Goal: Transaction & Acquisition: Purchase product/service

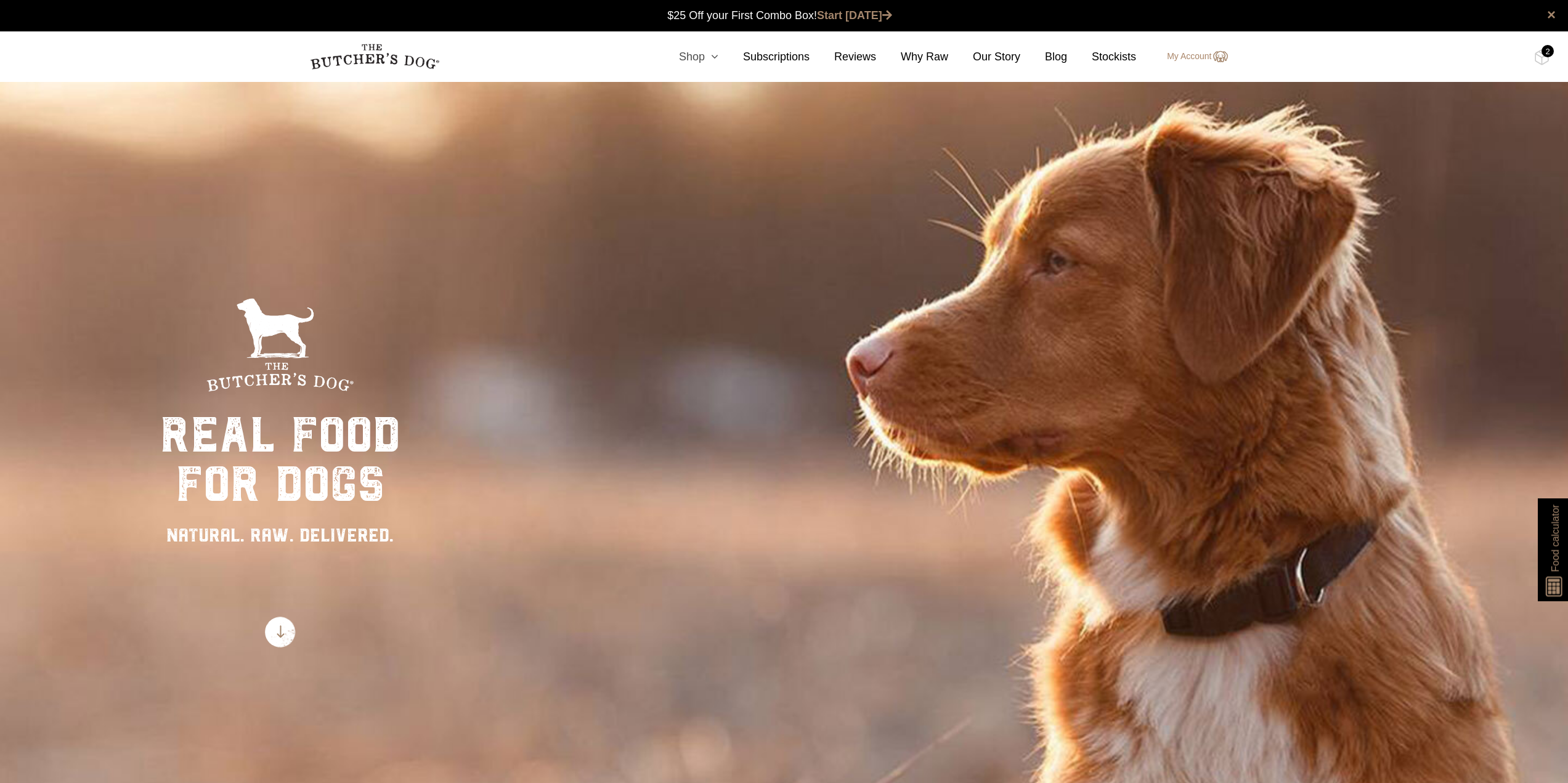
click at [710, 59] on link "Shop" at bounding box center [686, 57] width 64 height 17
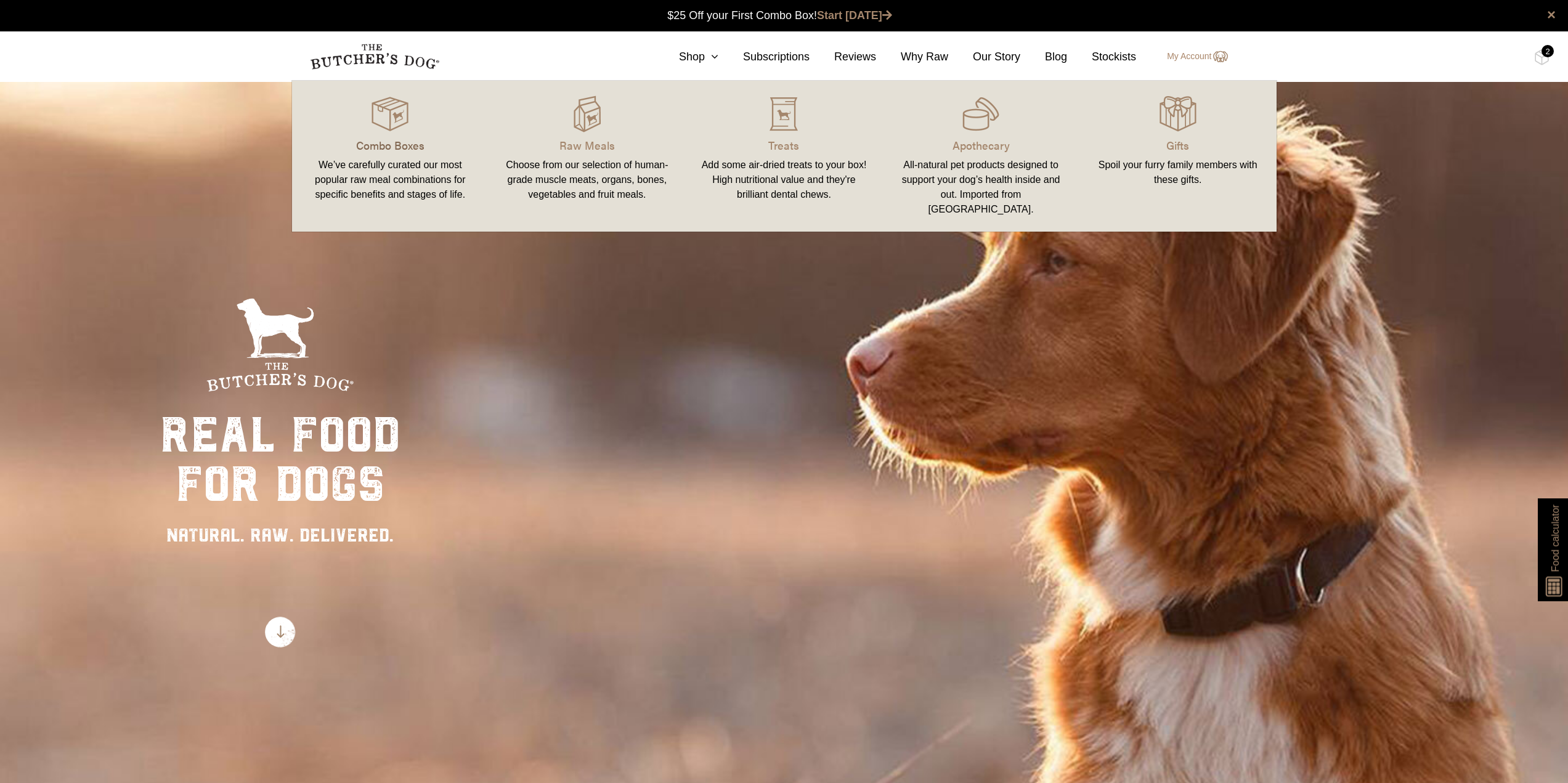
click at [401, 144] on p "Combo Boxes" at bounding box center [391, 145] width 168 height 17
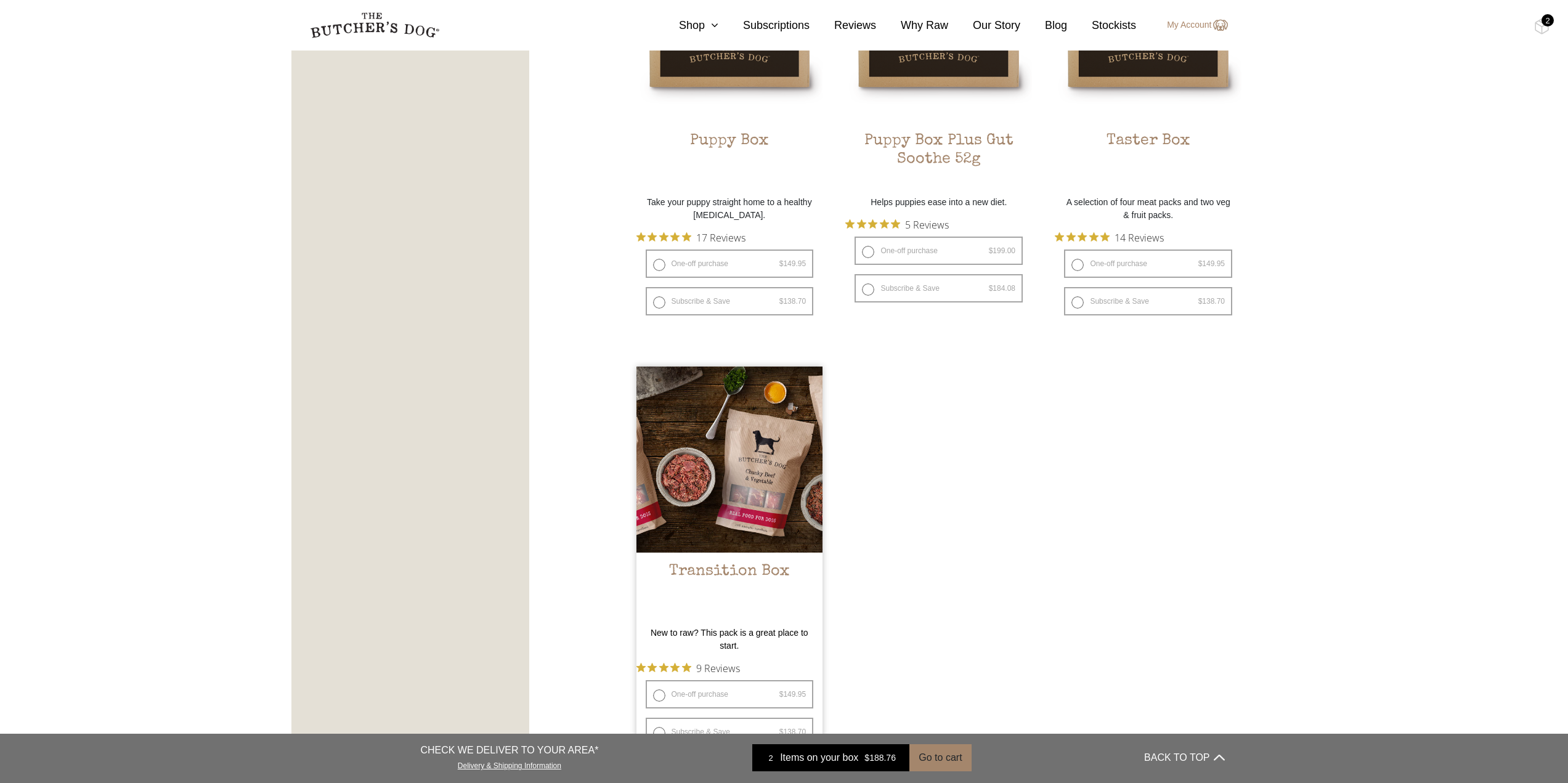
scroll to position [986, 0]
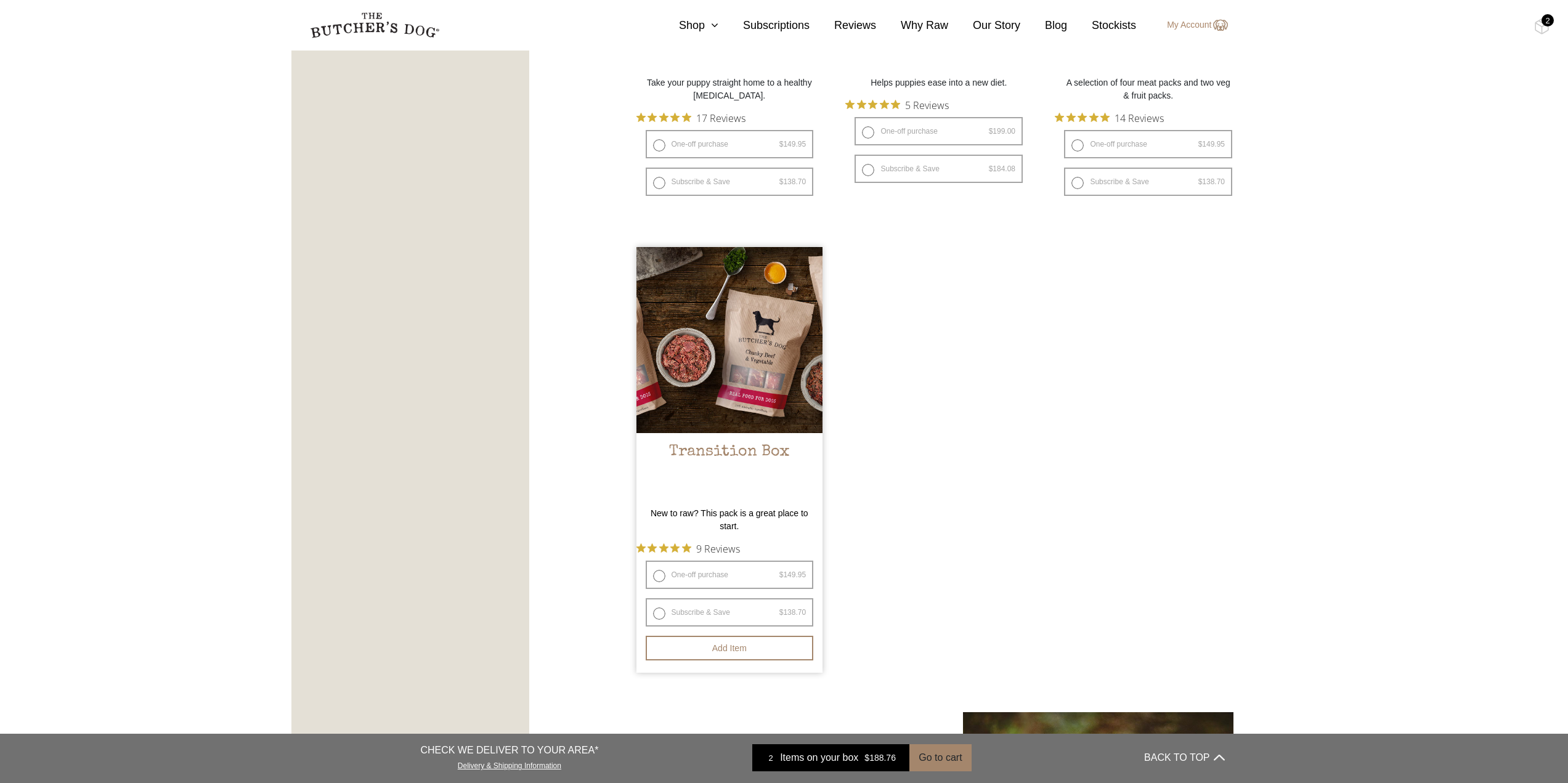
click at [769, 435] on link "Transition Box $ 149.95 — or subscribe and save 7.5%" at bounding box center [729, 374] width 186 height 255
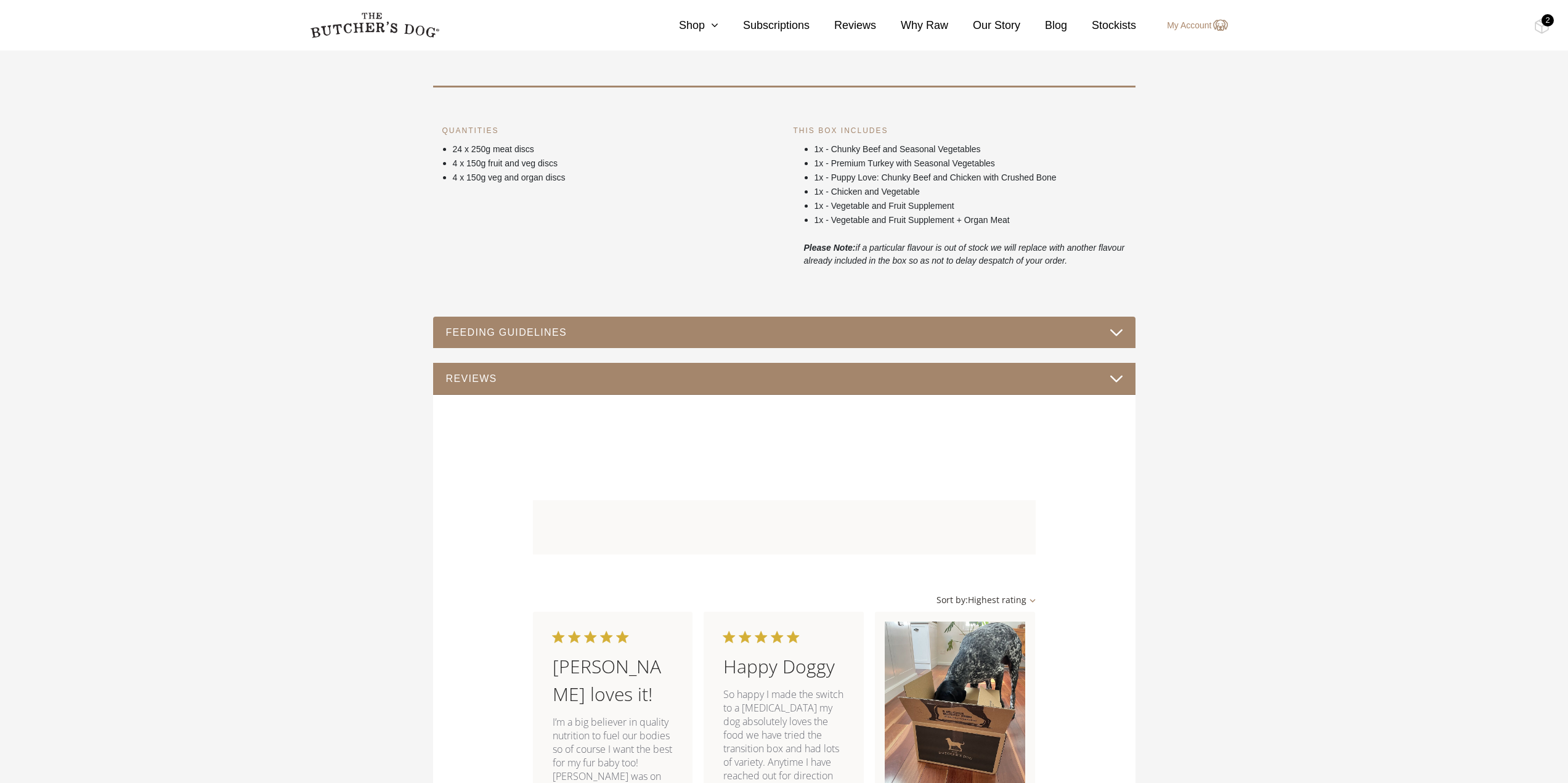
scroll to position [678, 0]
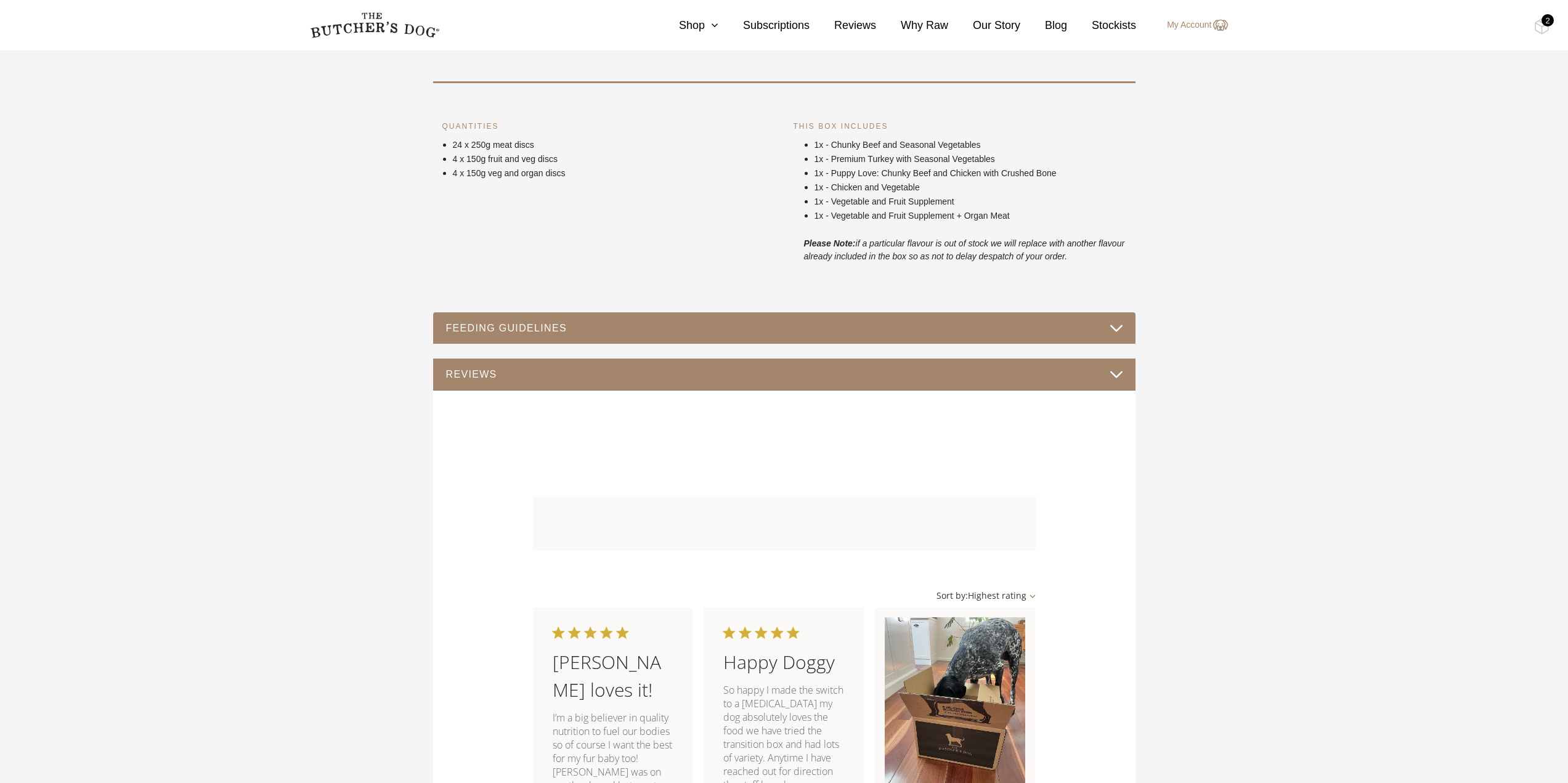
click at [1114, 326] on button "FEEDING GUIDELINES" at bounding box center [784, 328] width 678 height 17
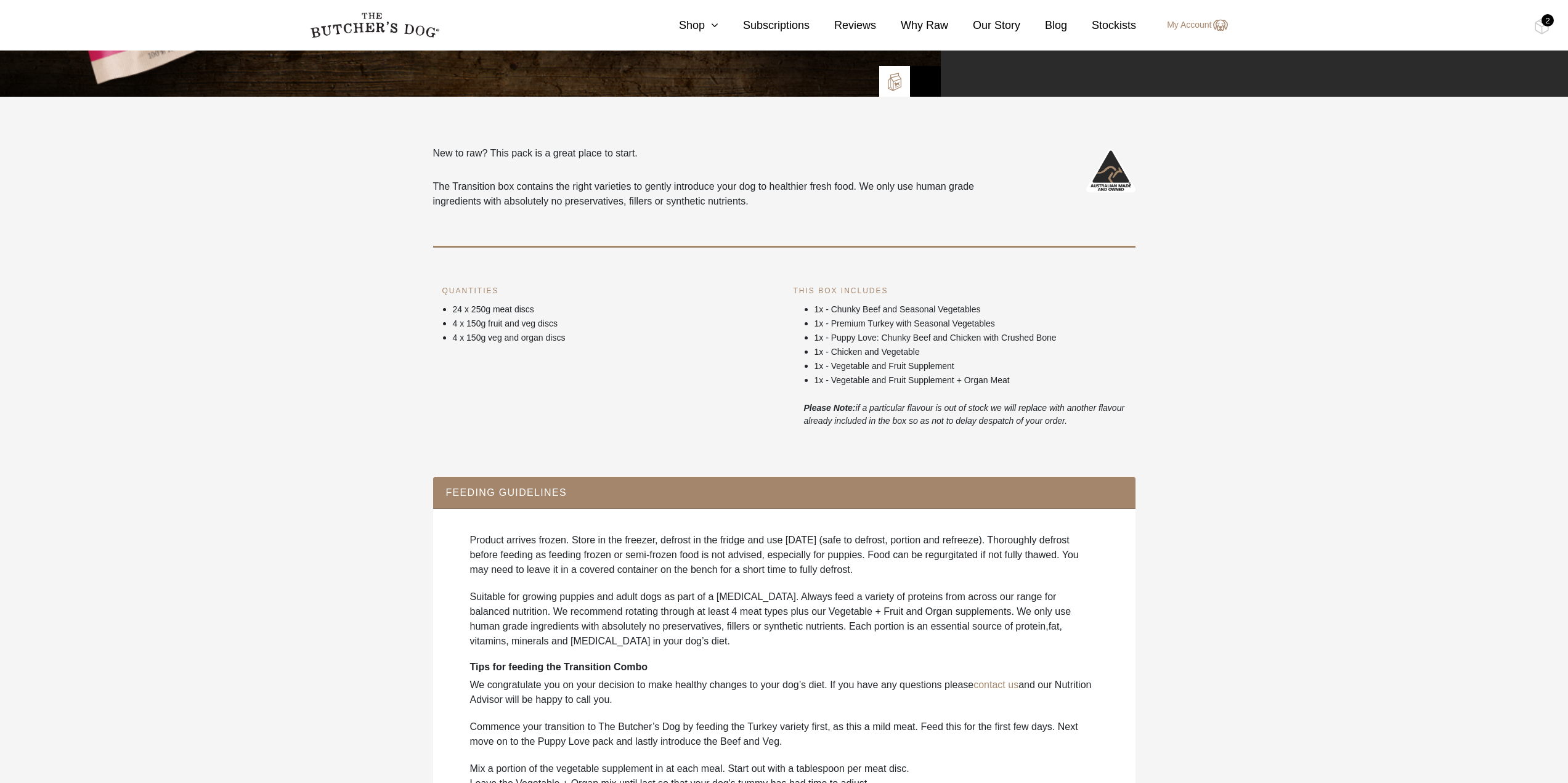
scroll to position [370, 0]
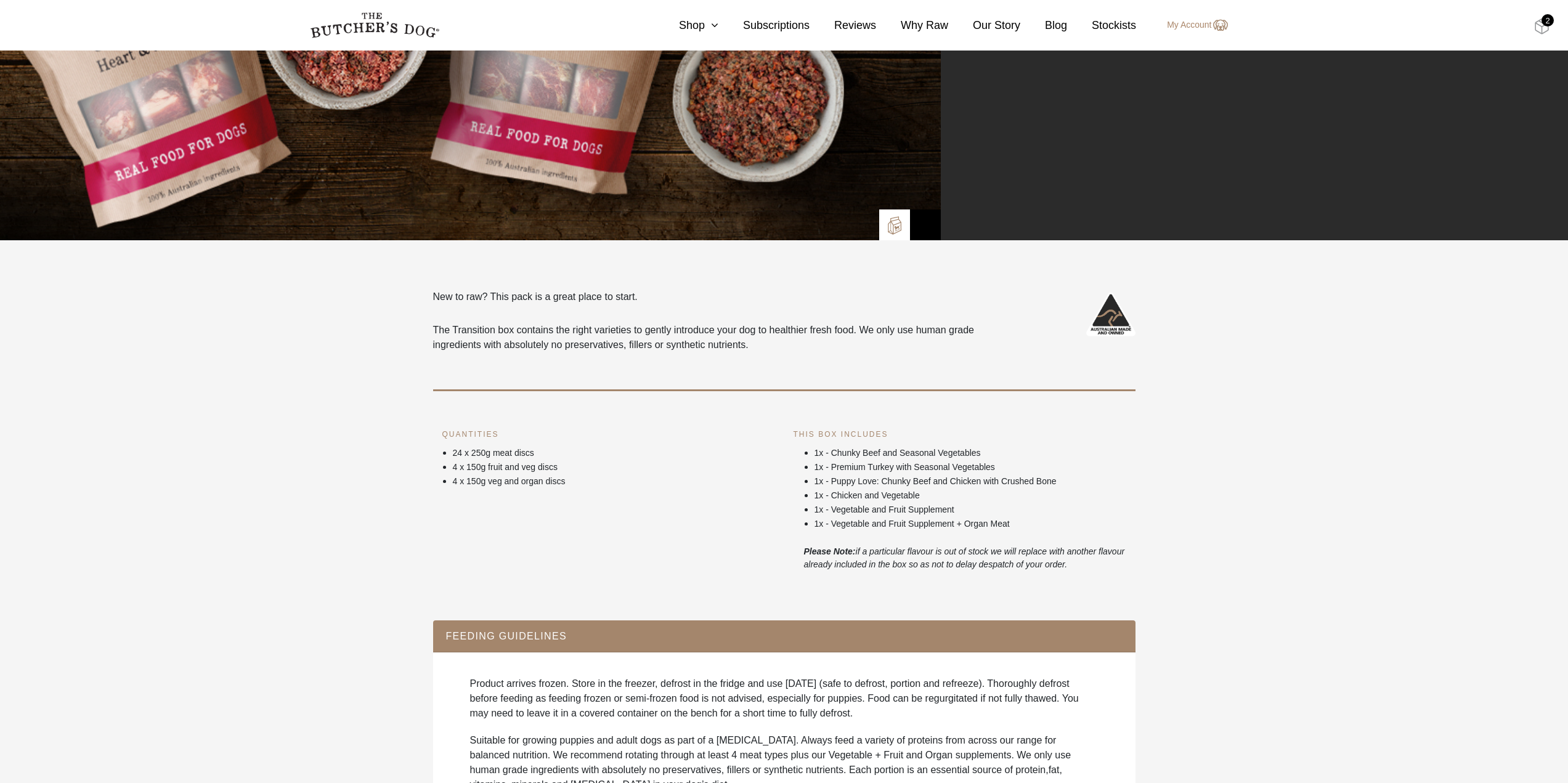
click at [1545, 27] on img at bounding box center [1542, 26] width 15 height 16
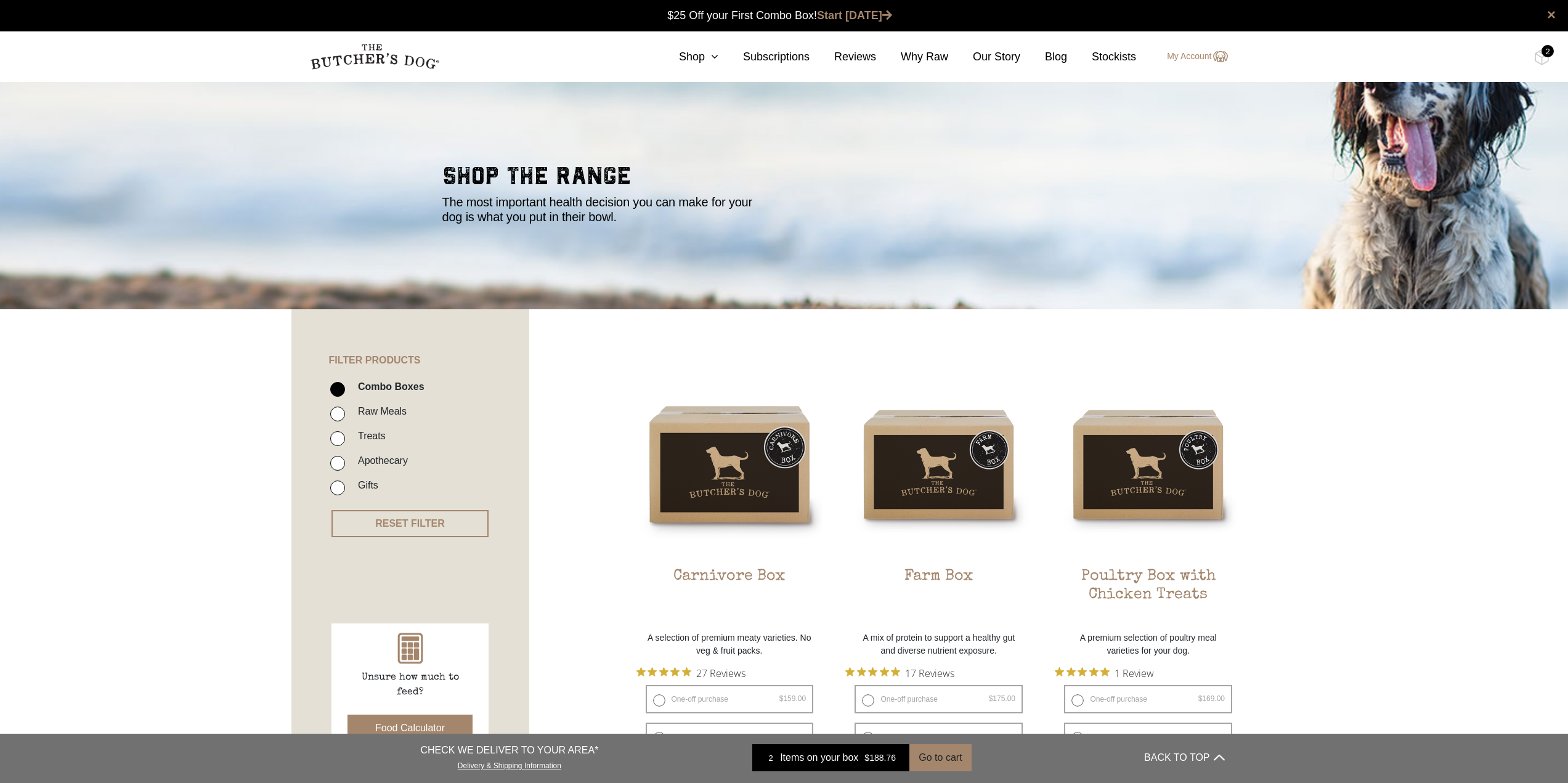
click at [1548, 53] on div "2" at bounding box center [1547, 51] width 12 height 12
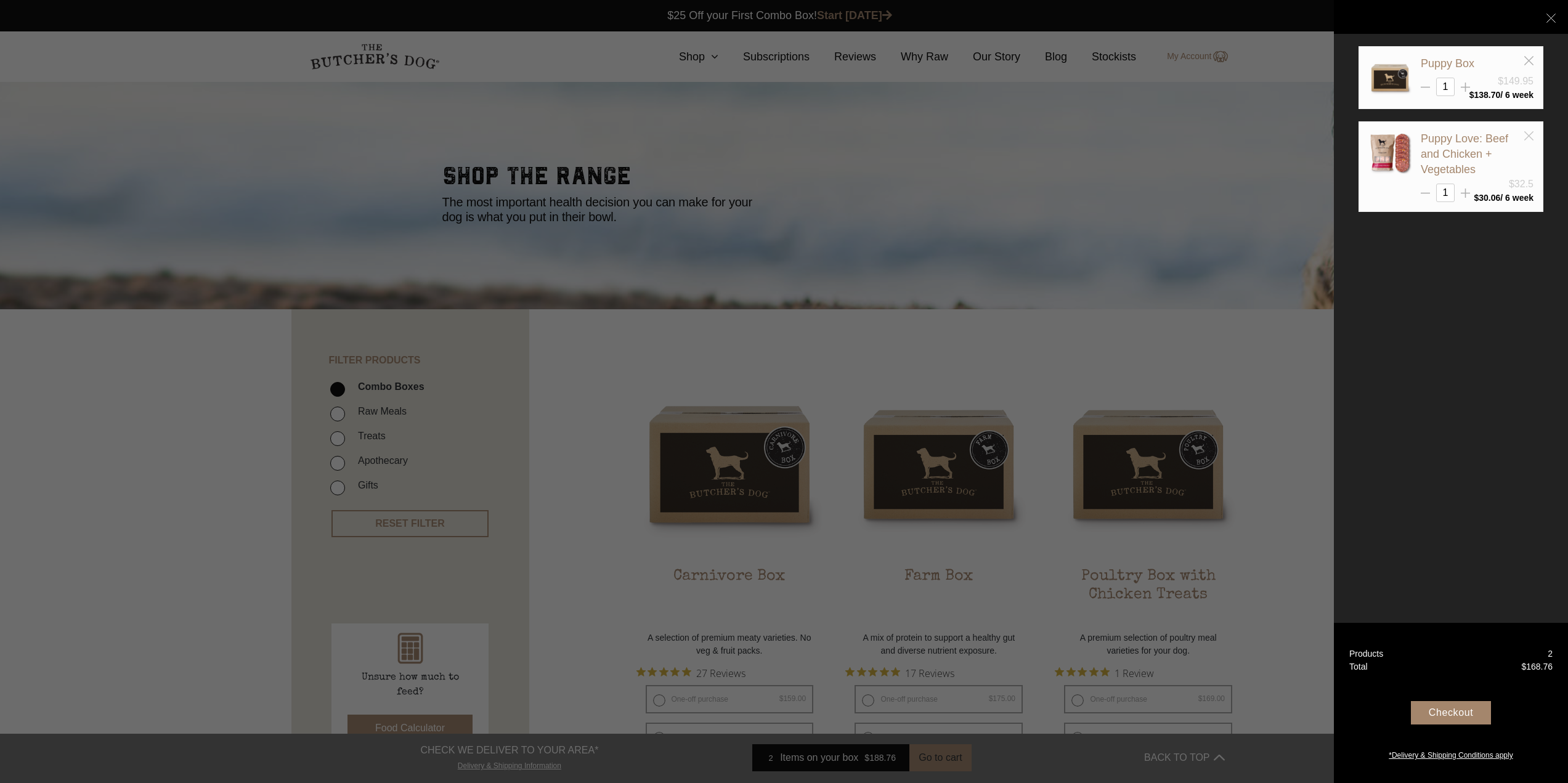
click at [1529, 135] on icon at bounding box center [1529, 135] width 9 height 9
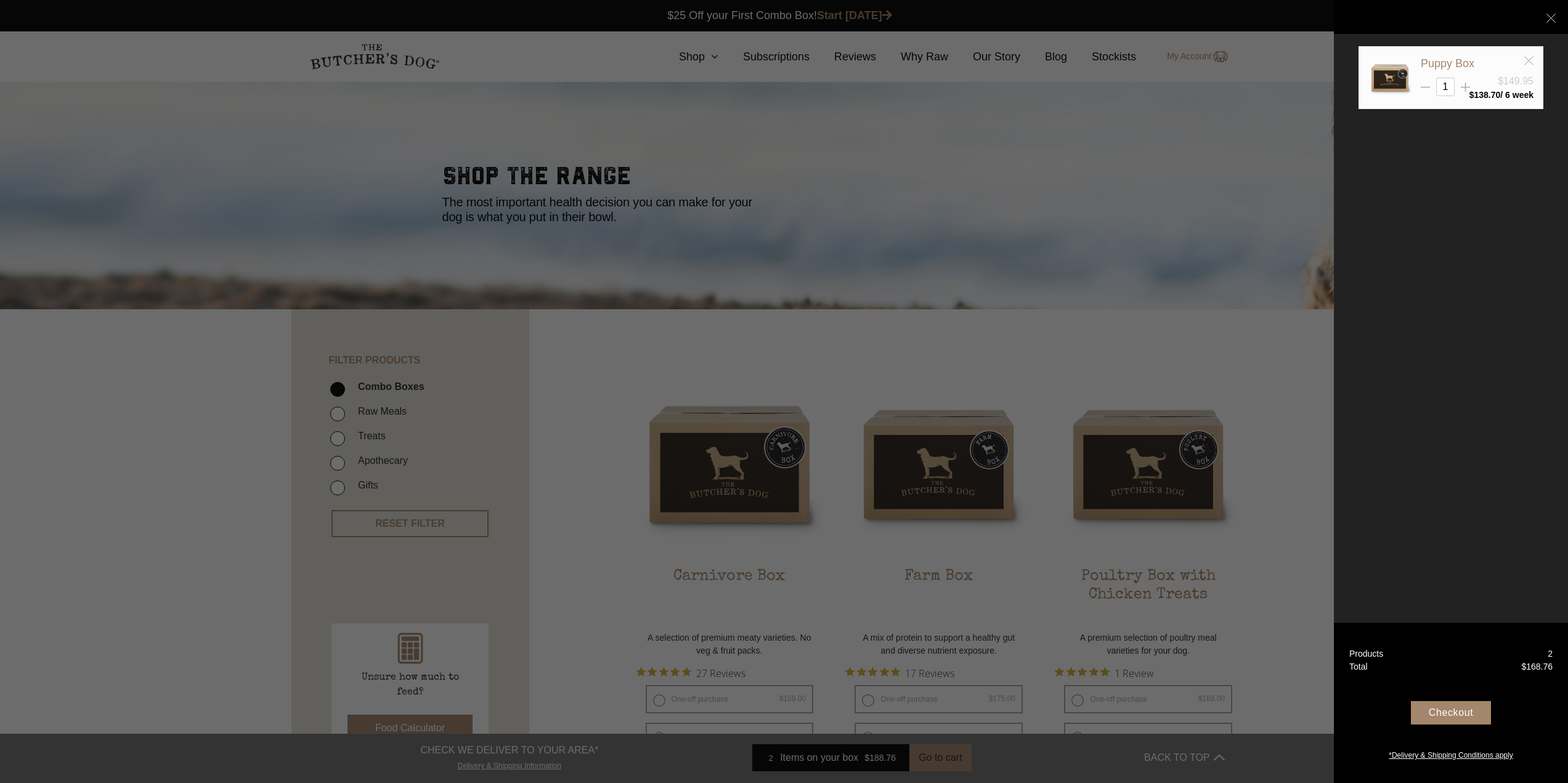
click at [1529, 61] on line at bounding box center [1528, 60] width 8 height 8
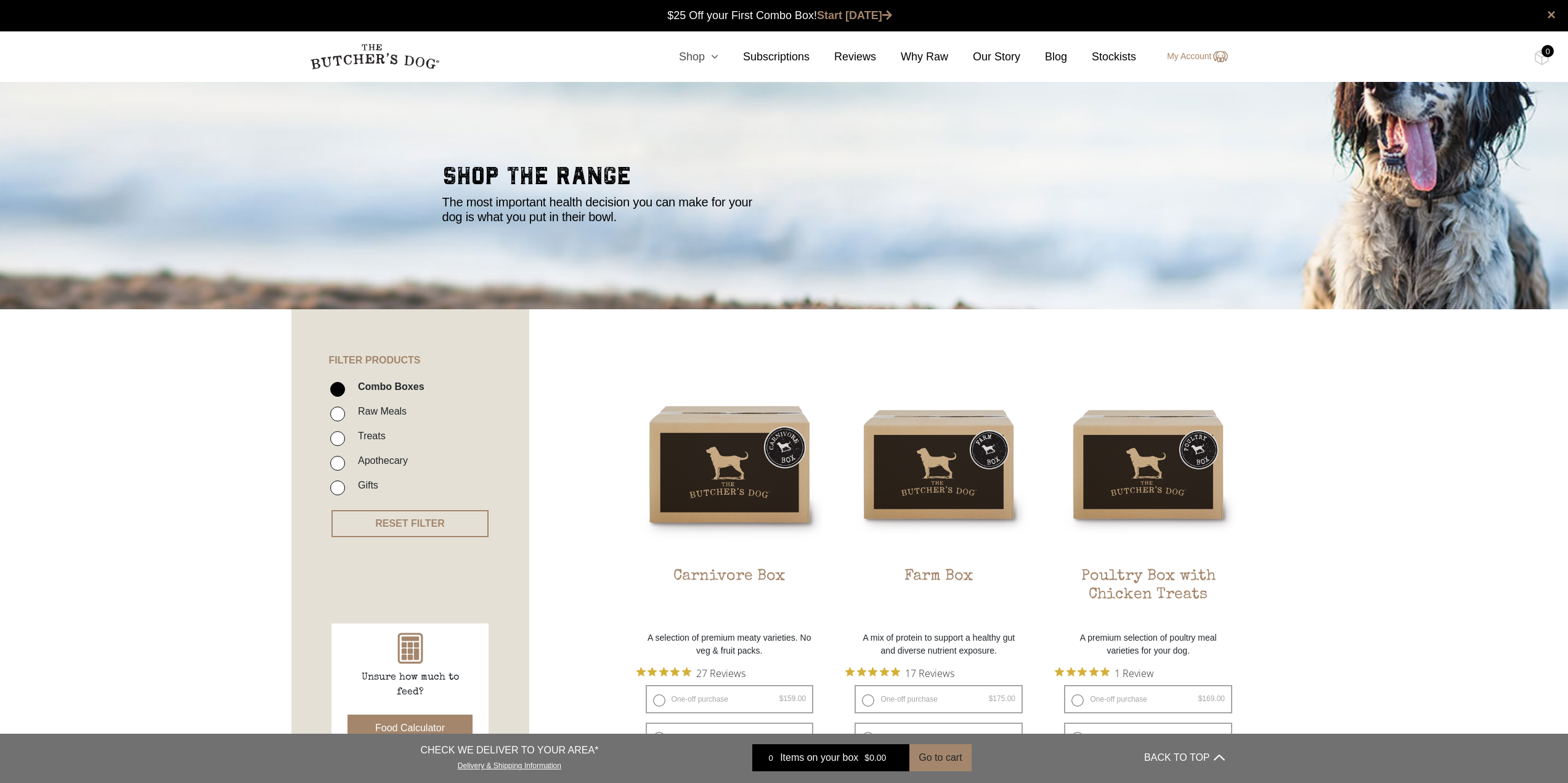
click at [718, 62] on icon at bounding box center [711, 56] width 14 height 11
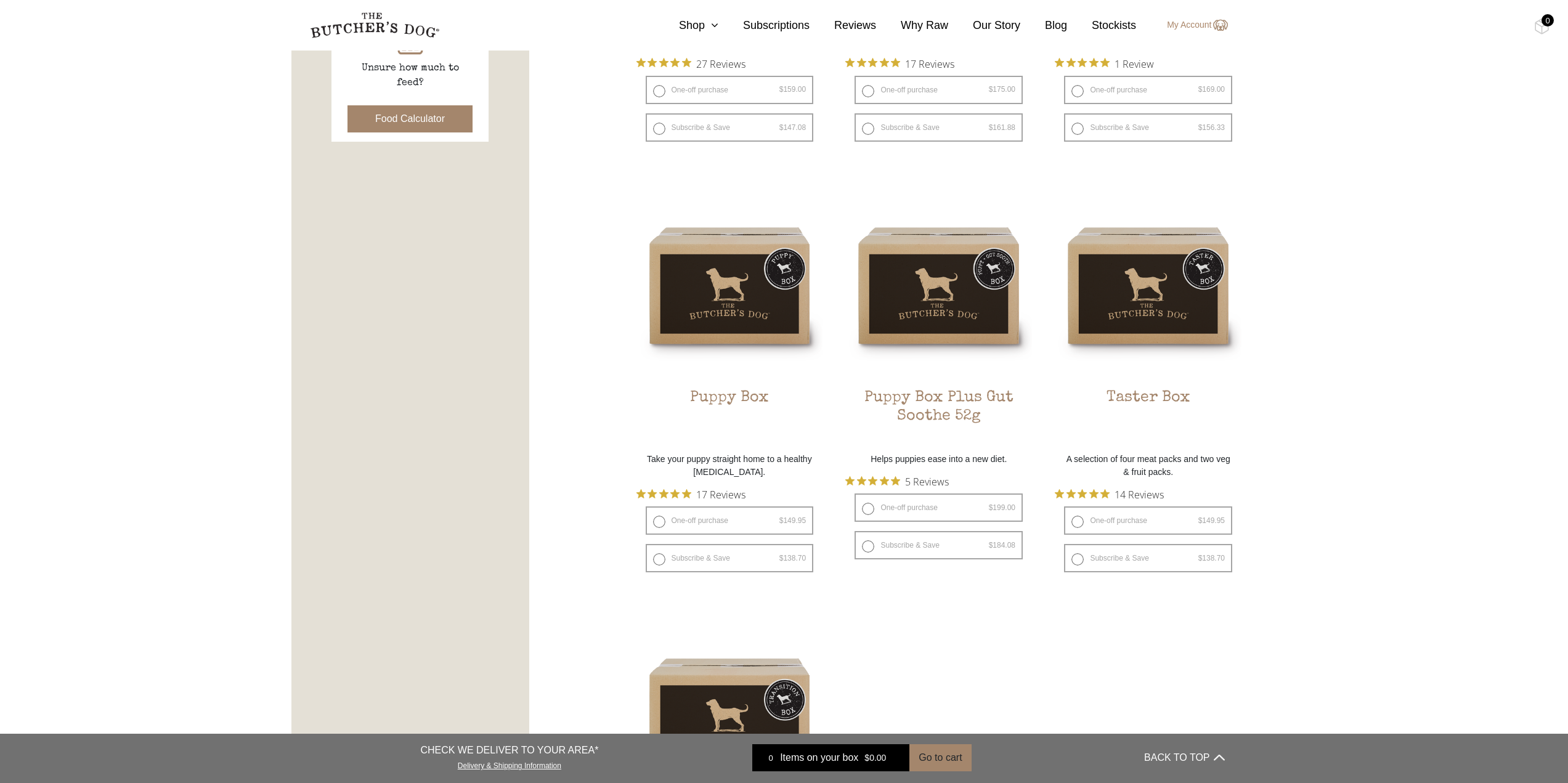
scroll to position [616, 0]
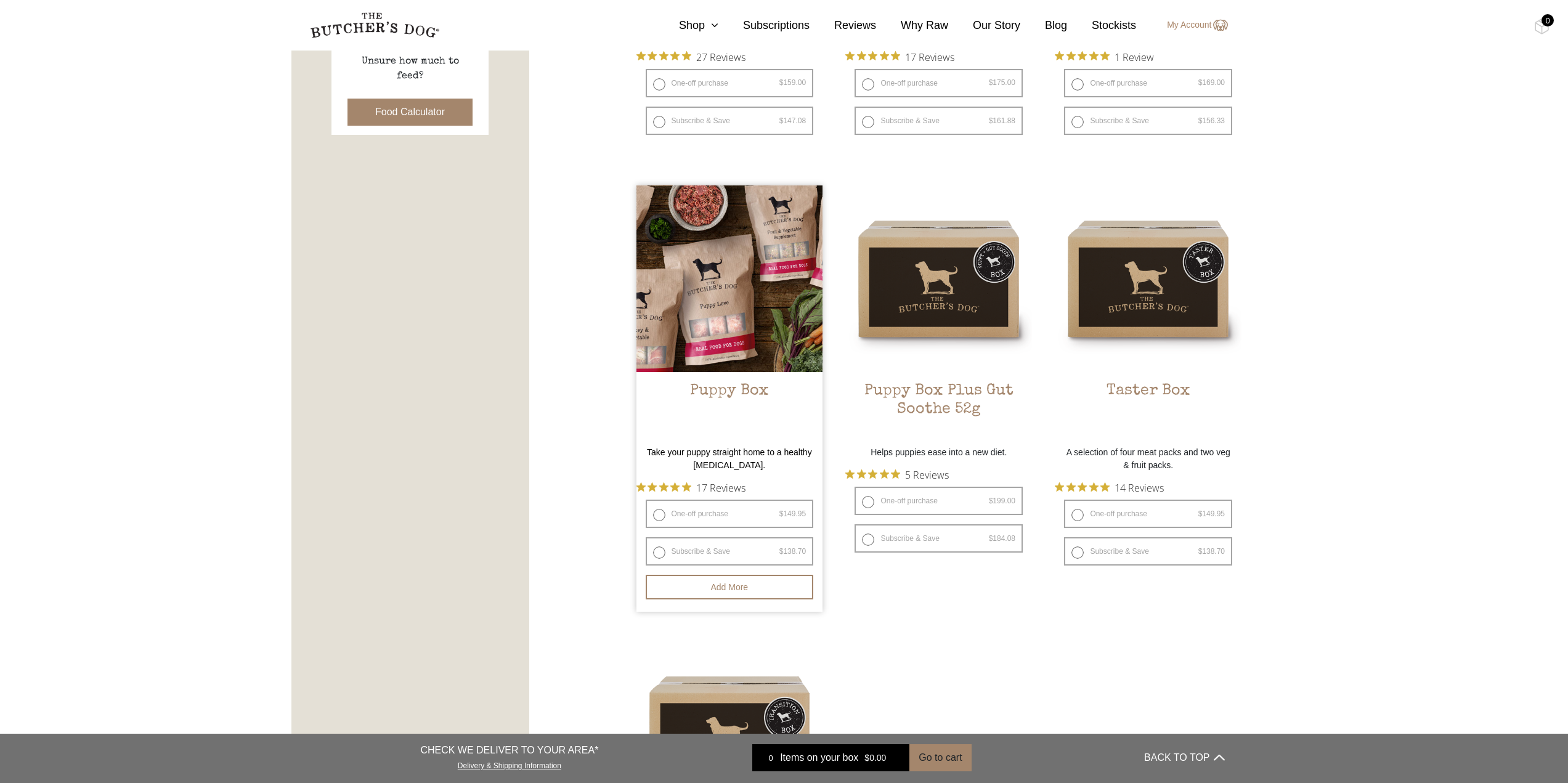
click at [712, 517] on label "One-off purchase $ 149.95 — or subscribe and save 7.5%" at bounding box center [729, 514] width 168 height 28
radio input "true"
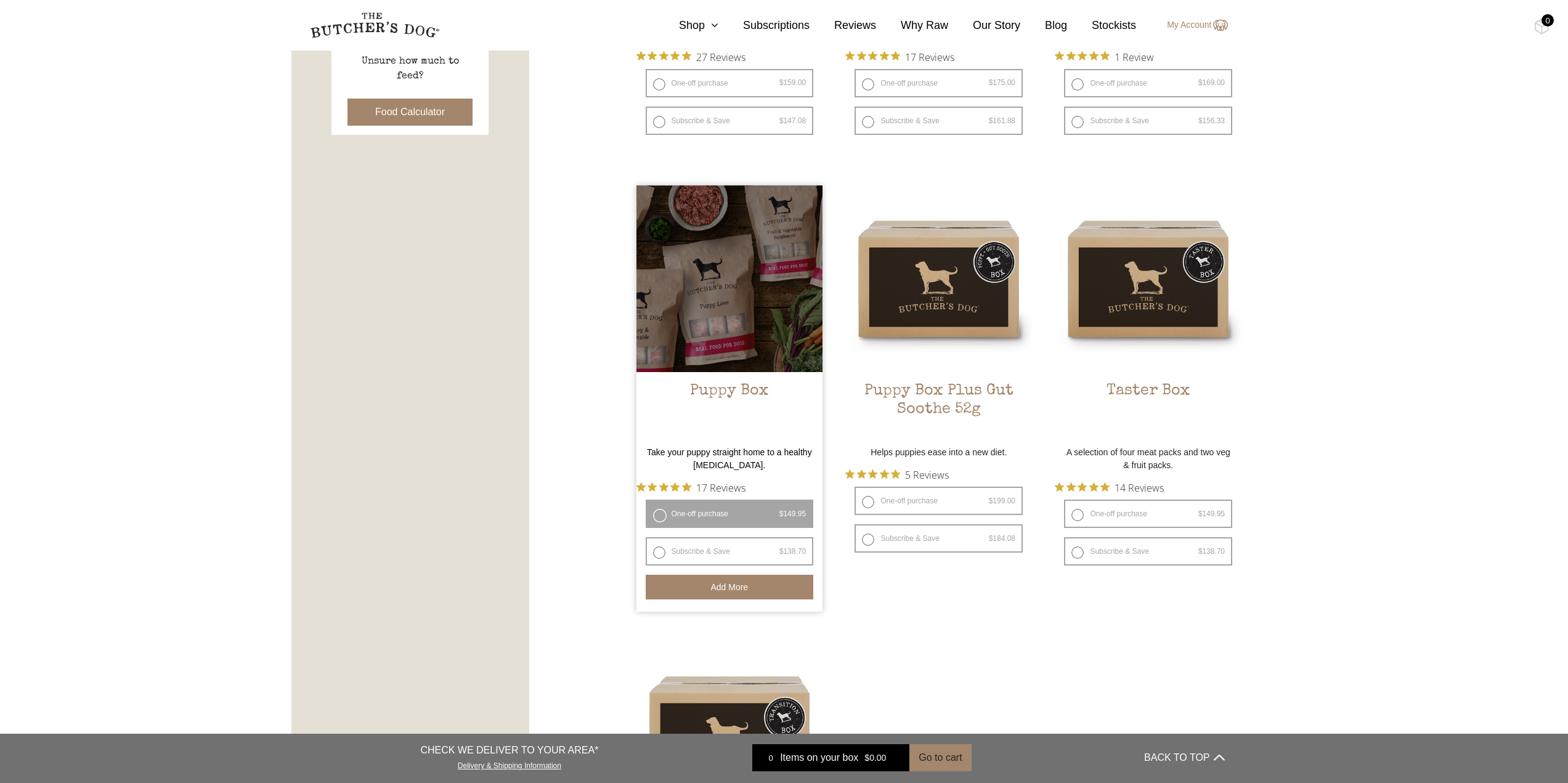
click at [728, 584] on button "Add more" at bounding box center [729, 587] width 168 height 25
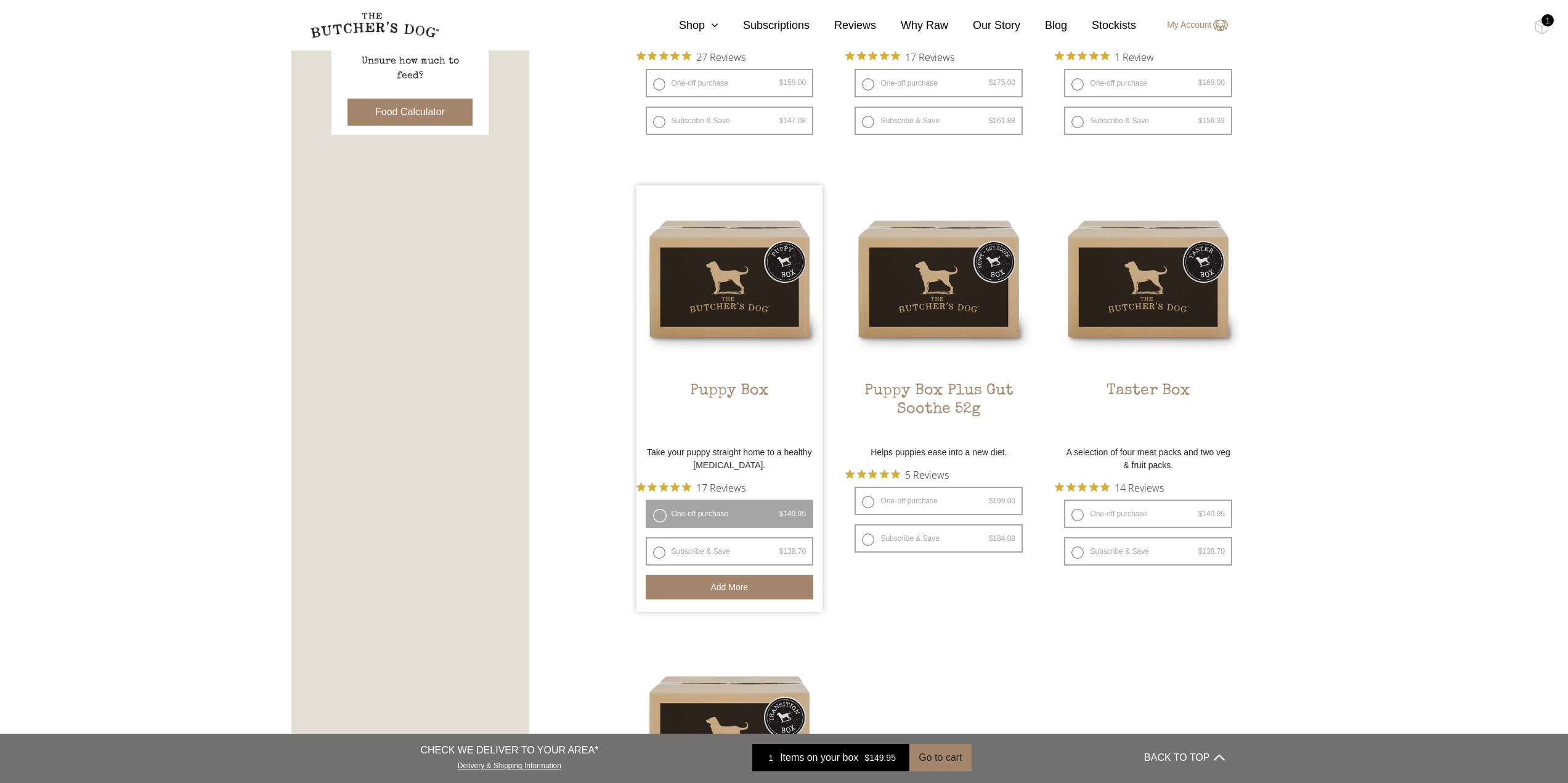
click at [1547, 25] on div "1" at bounding box center [1547, 20] width 12 height 12
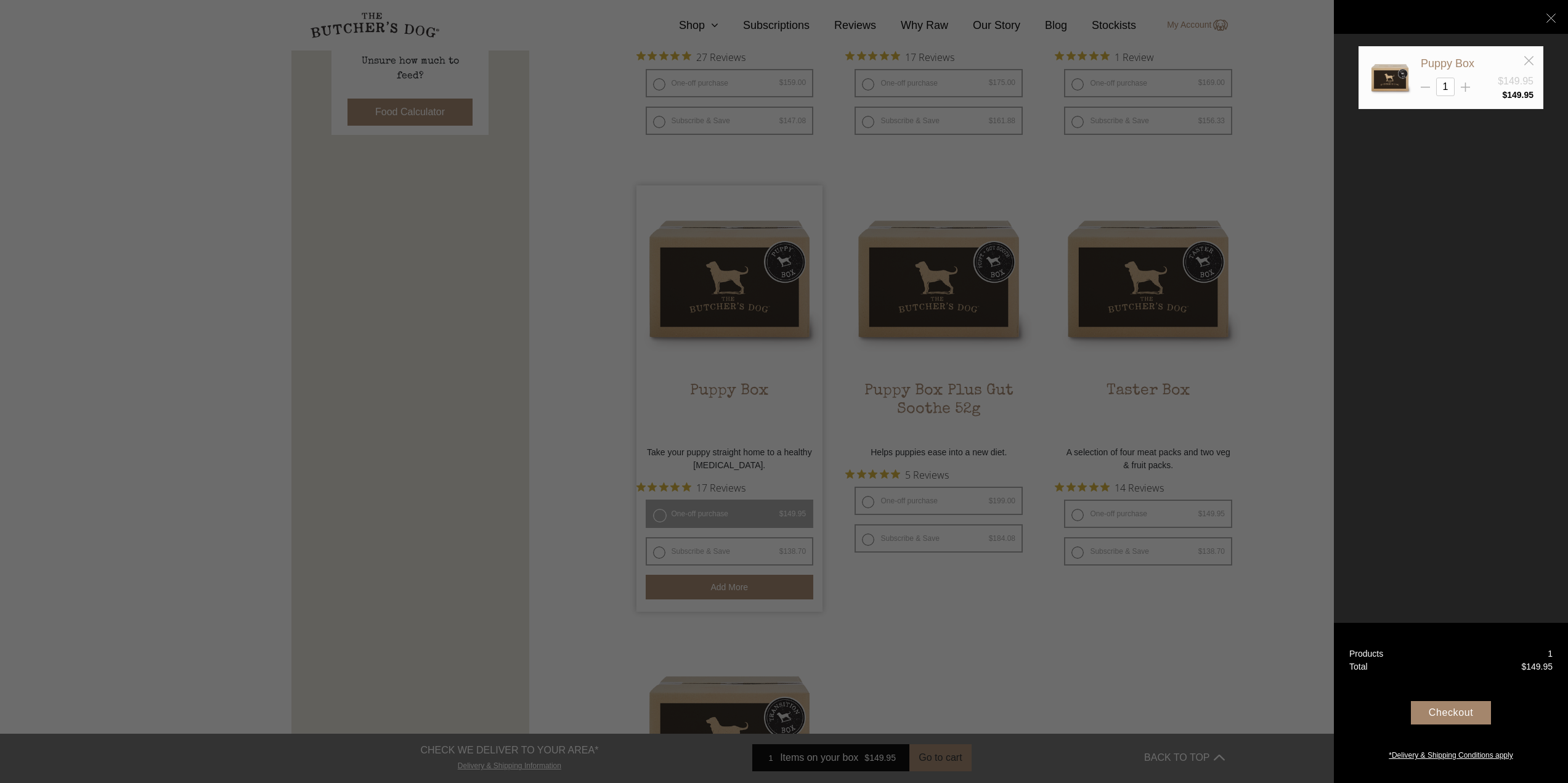
click at [1429, 705] on div "Checkout" at bounding box center [1451, 713] width 80 height 23
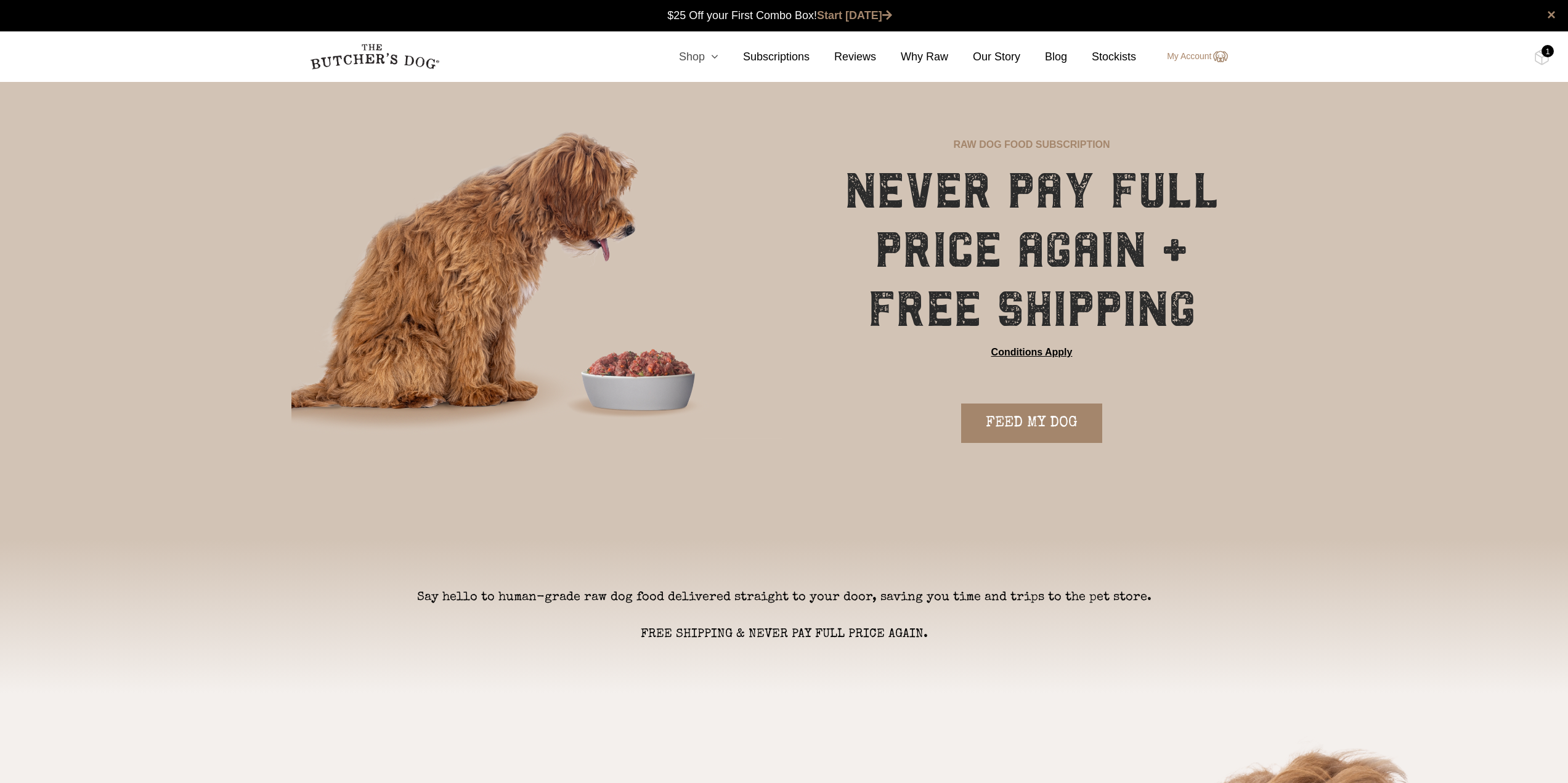
click at [719, 54] on icon at bounding box center [711, 56] width 14 height 11
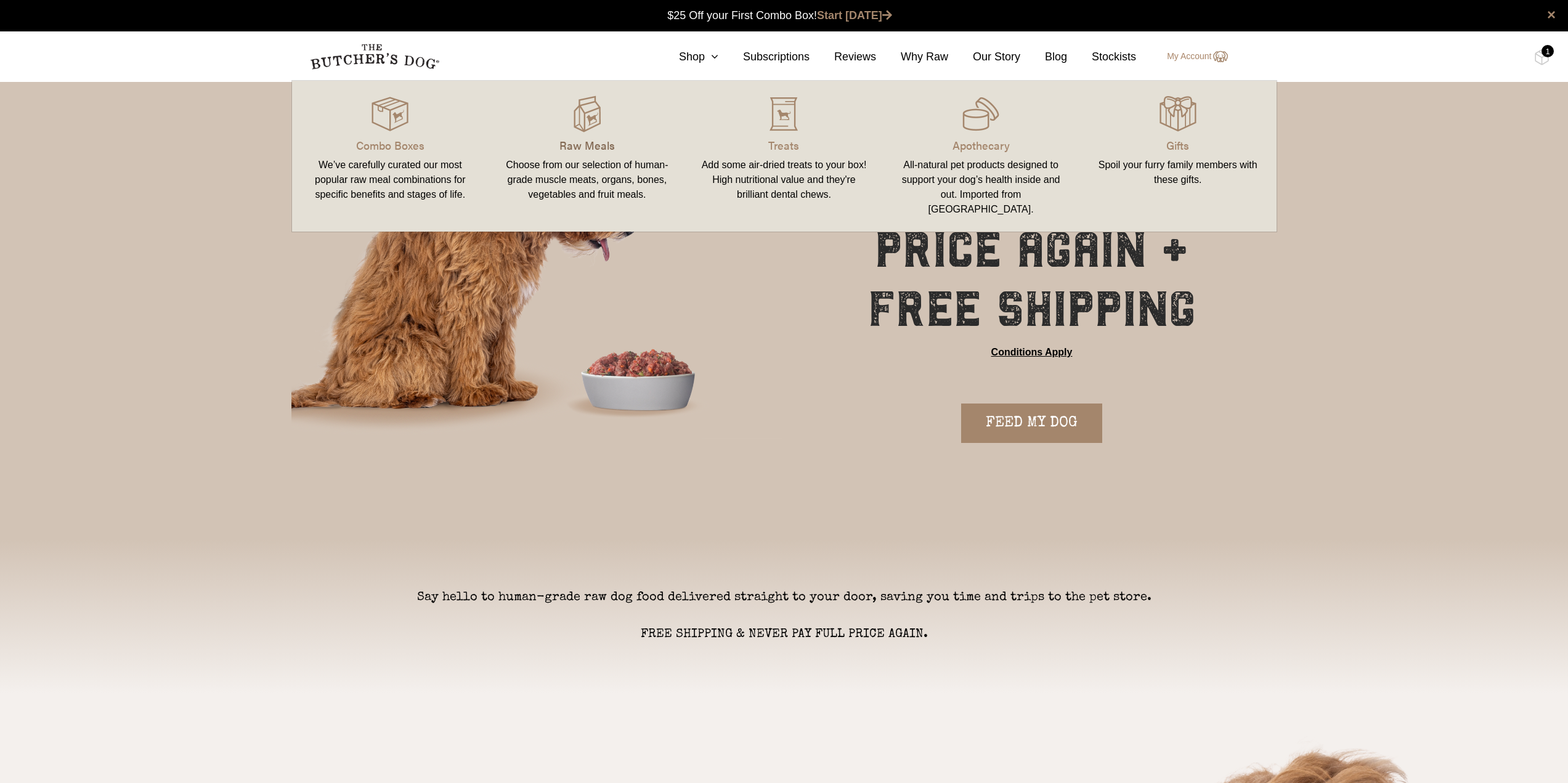
click at [571, 144] on p "Raw Meals" at bounding box center [587, 145] width 168 height 17
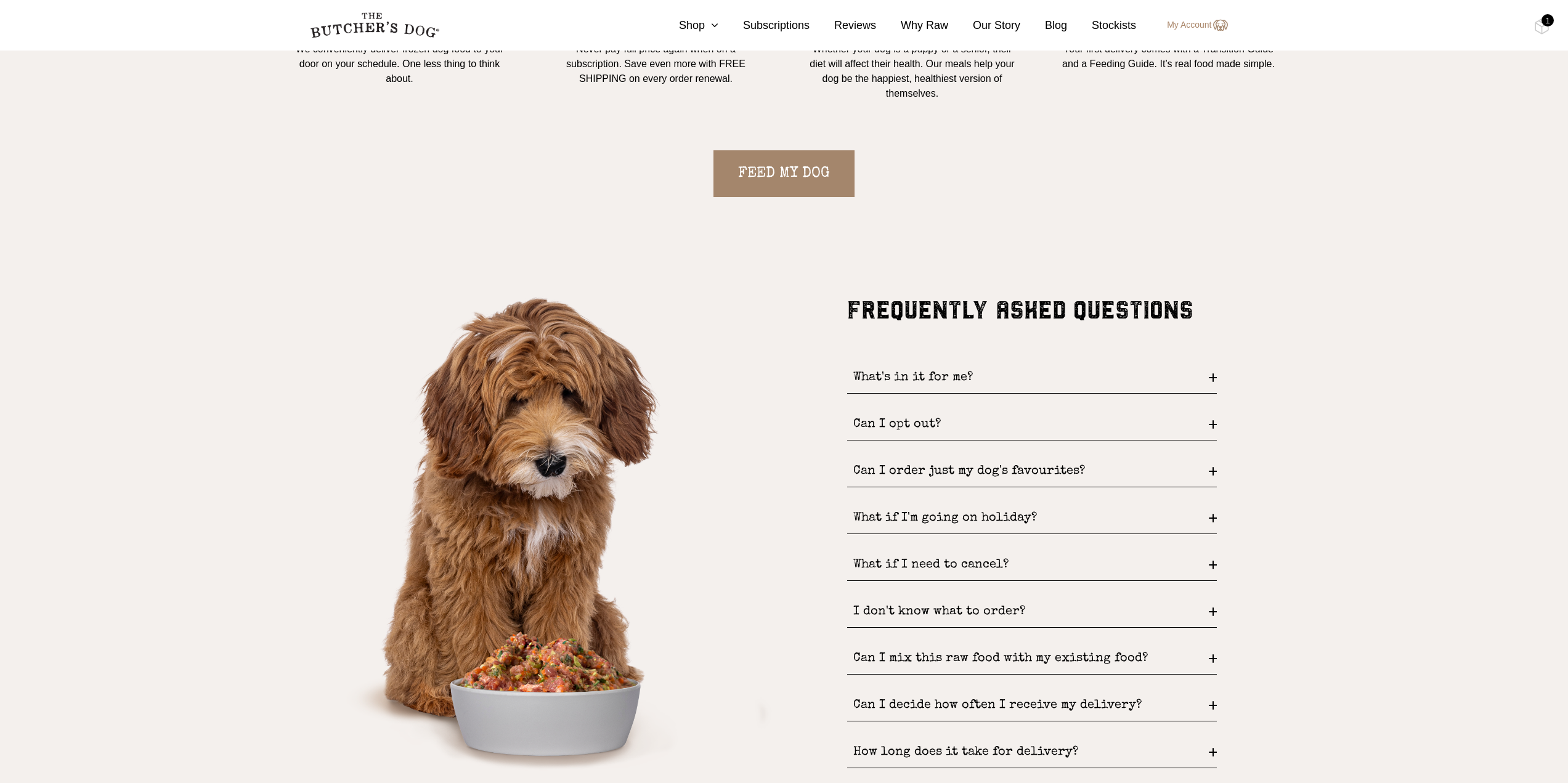
scroll to position [1848, 0]
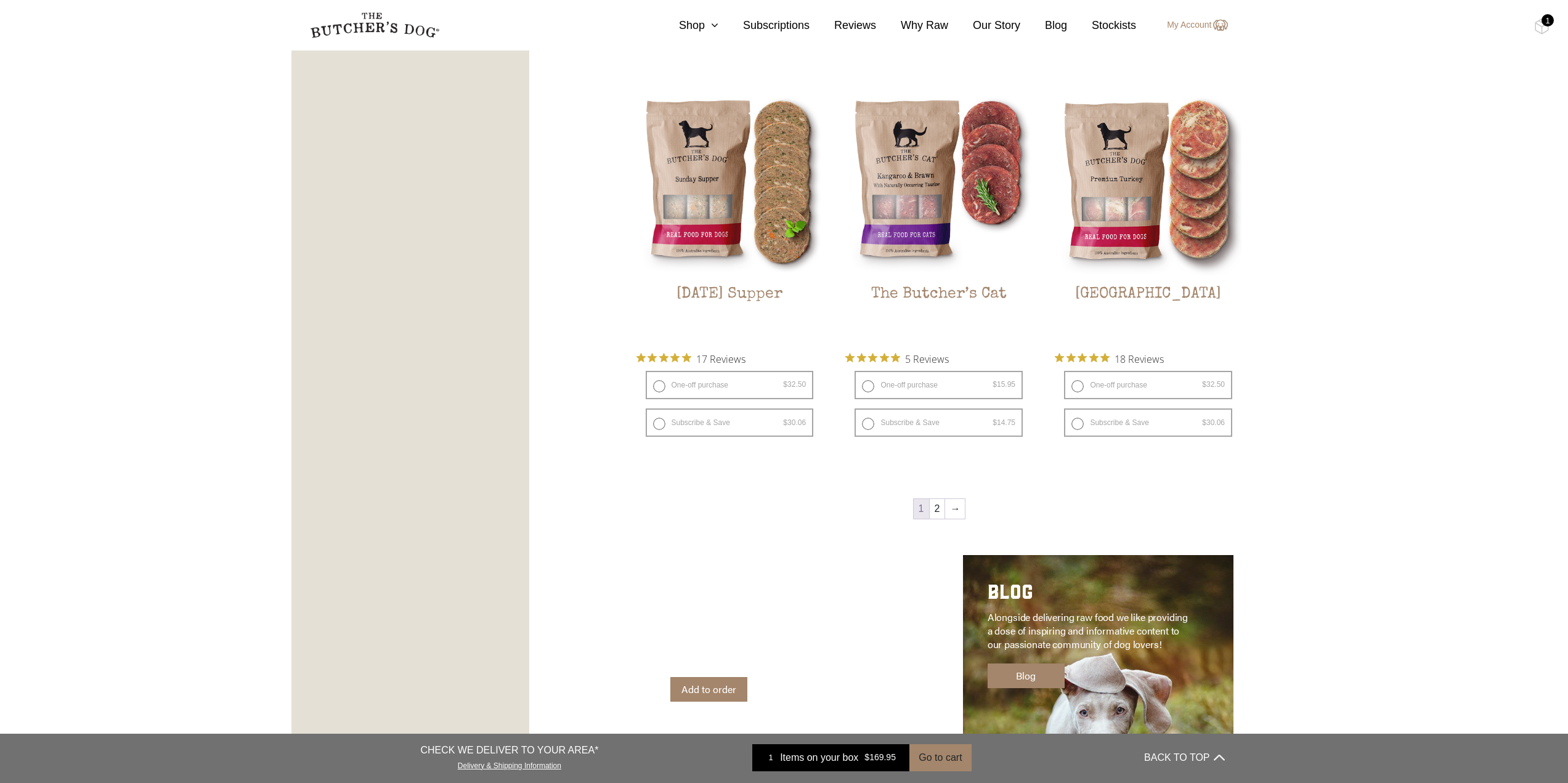
scroll to position [1663, 0]
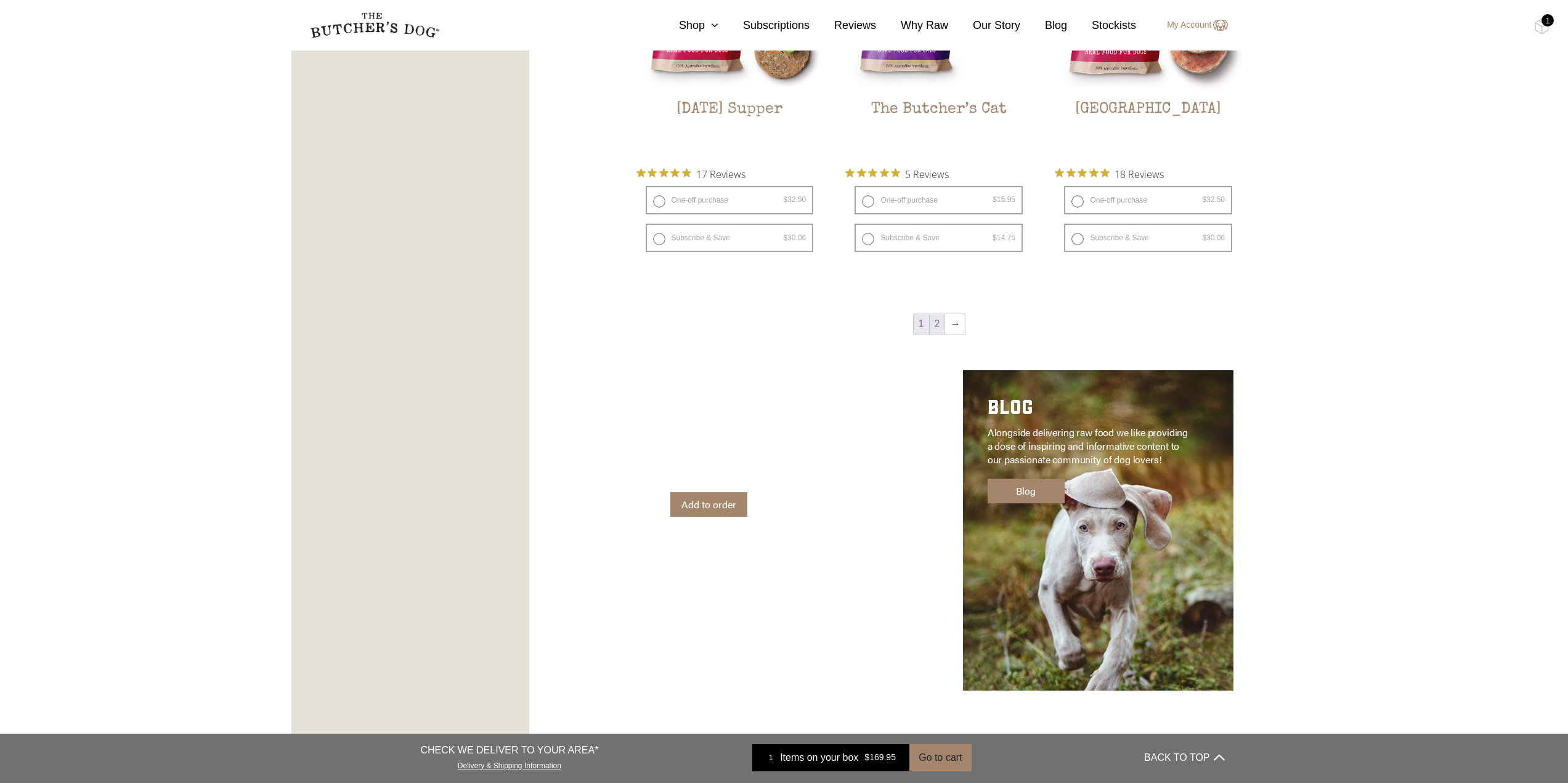
click at [939, 328] on link "2" at bounding box center [937, 324] width 15 height 20
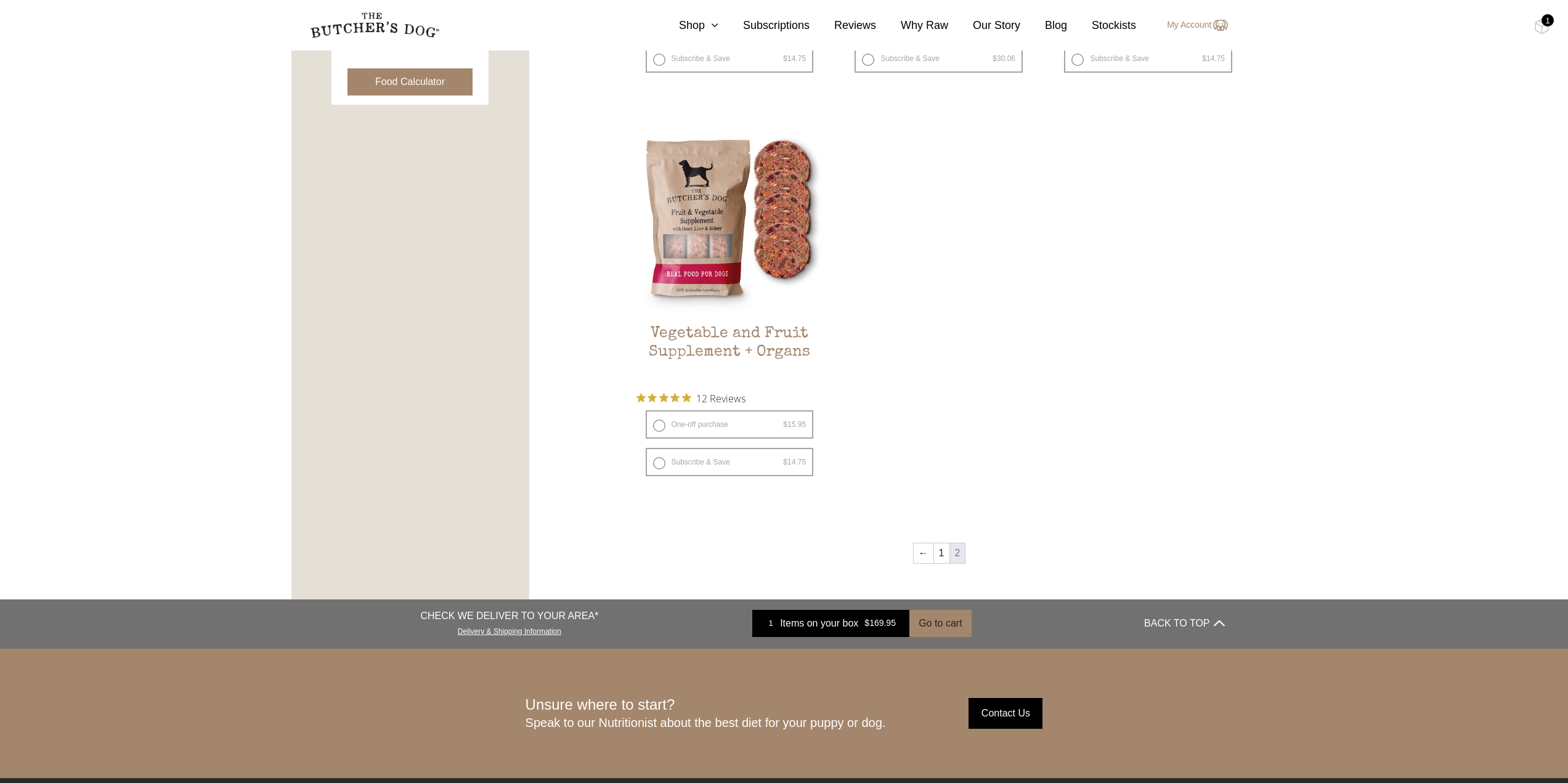
scroll to position [648, 0]
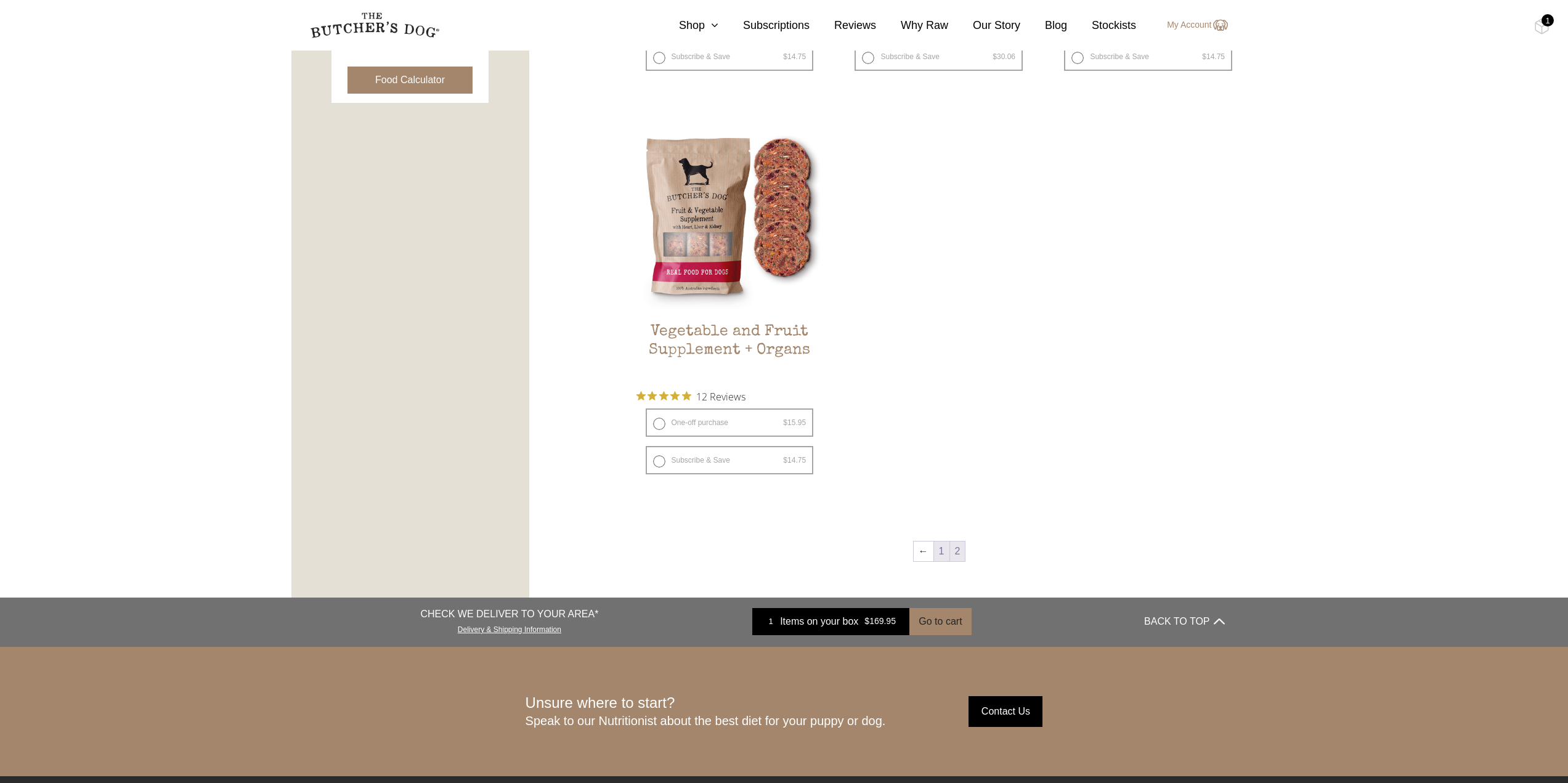
click at [937, 555] on link "1" at bounding box center [942, 551] width 15 height 20
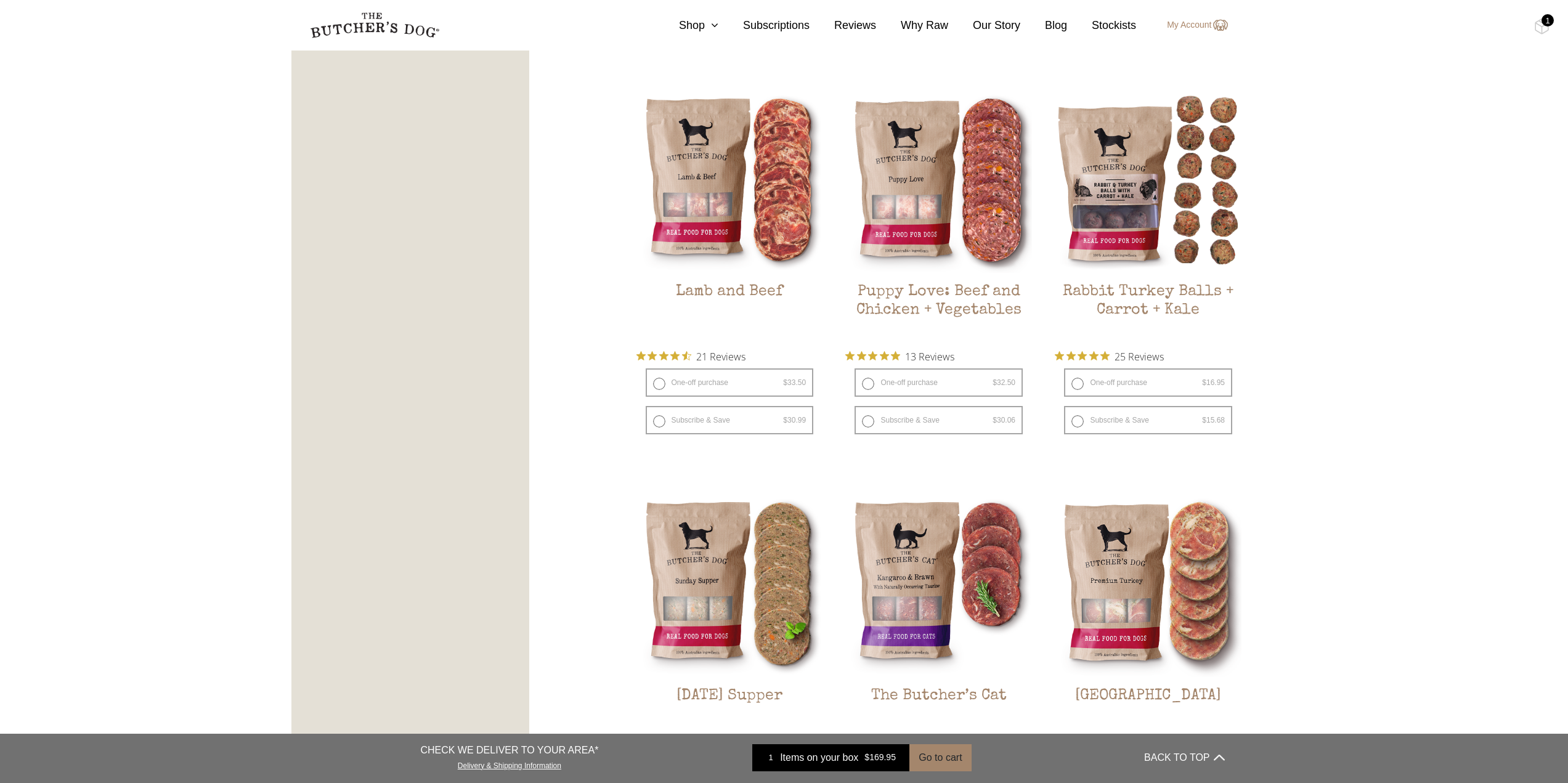
scroll to position [1387, 0]
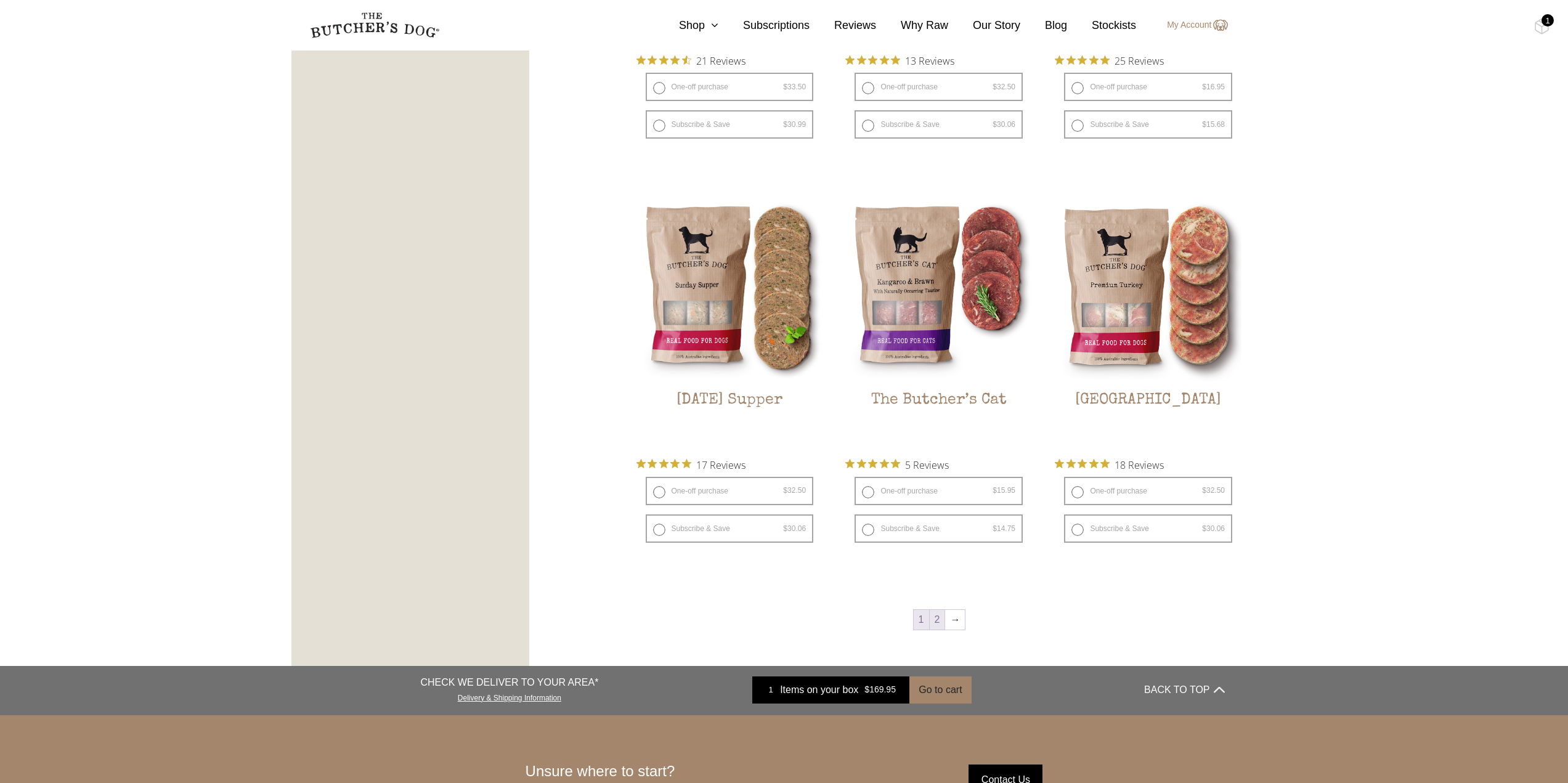
click at [939, 620] on link "2" at bounding box center [937, 620] width 15 height 20
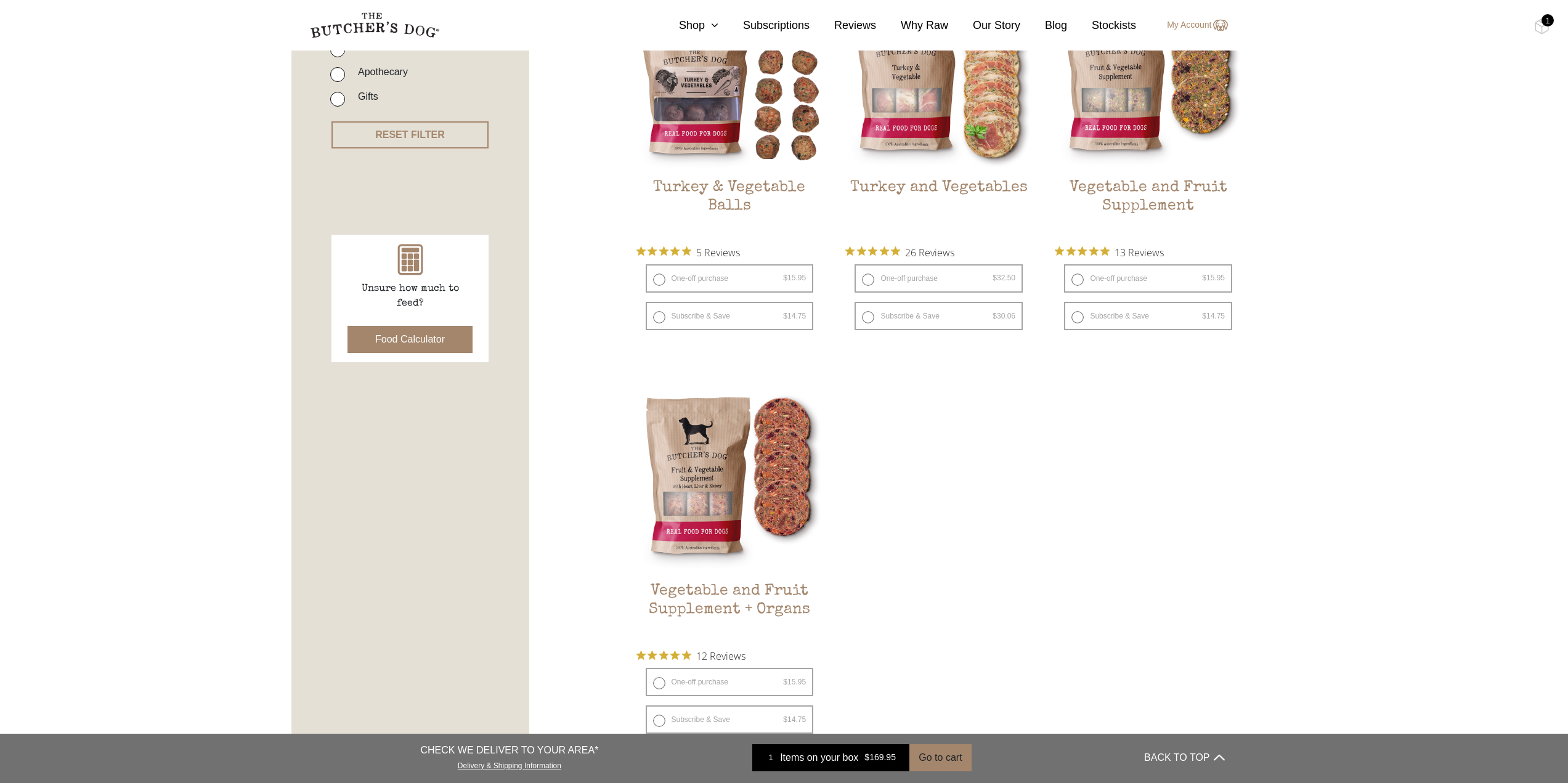
scroll to position [586, 0]
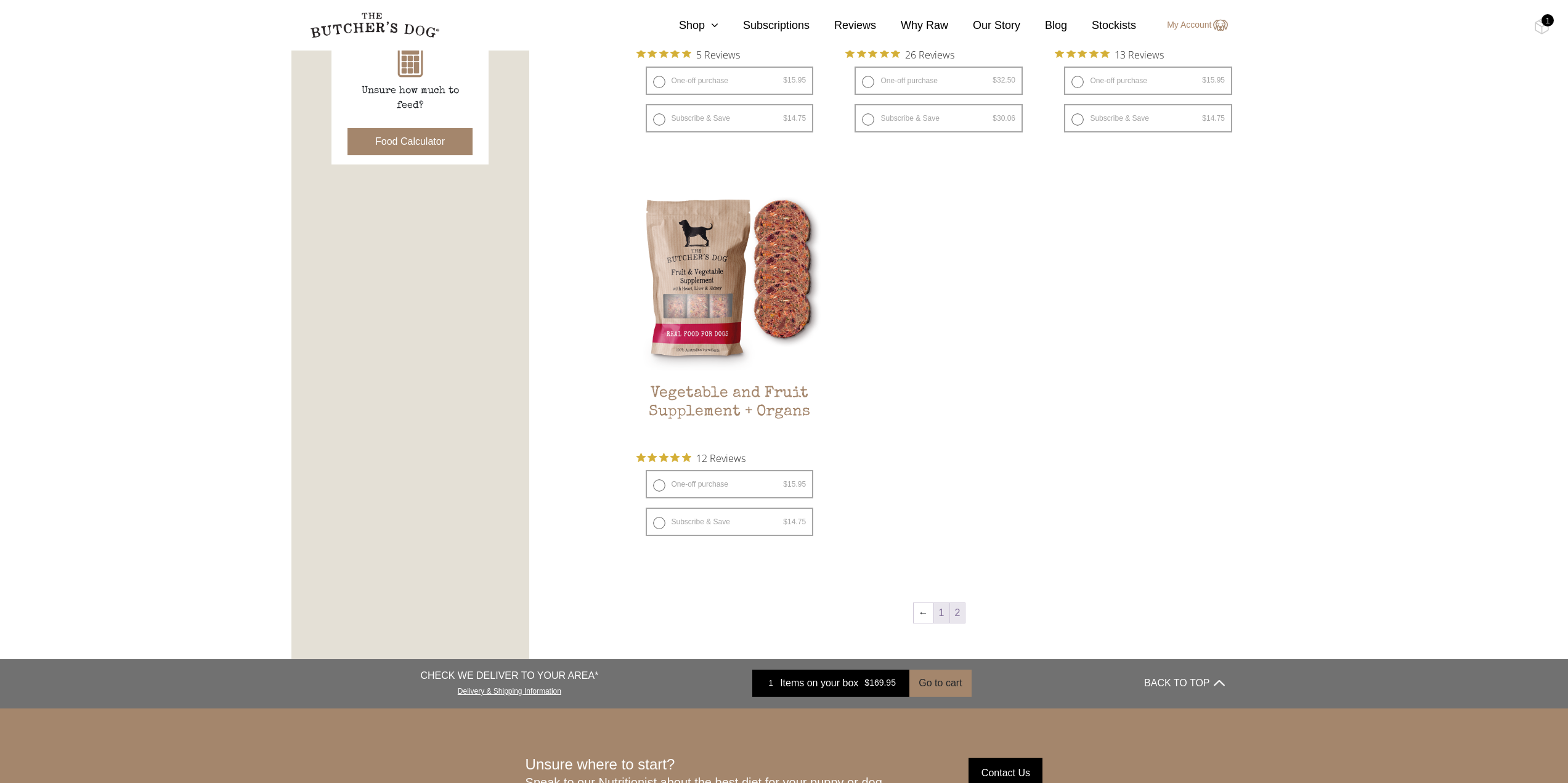
click at [937, 618] on link "1" at bounding box center [942, 613] width 15 height 20
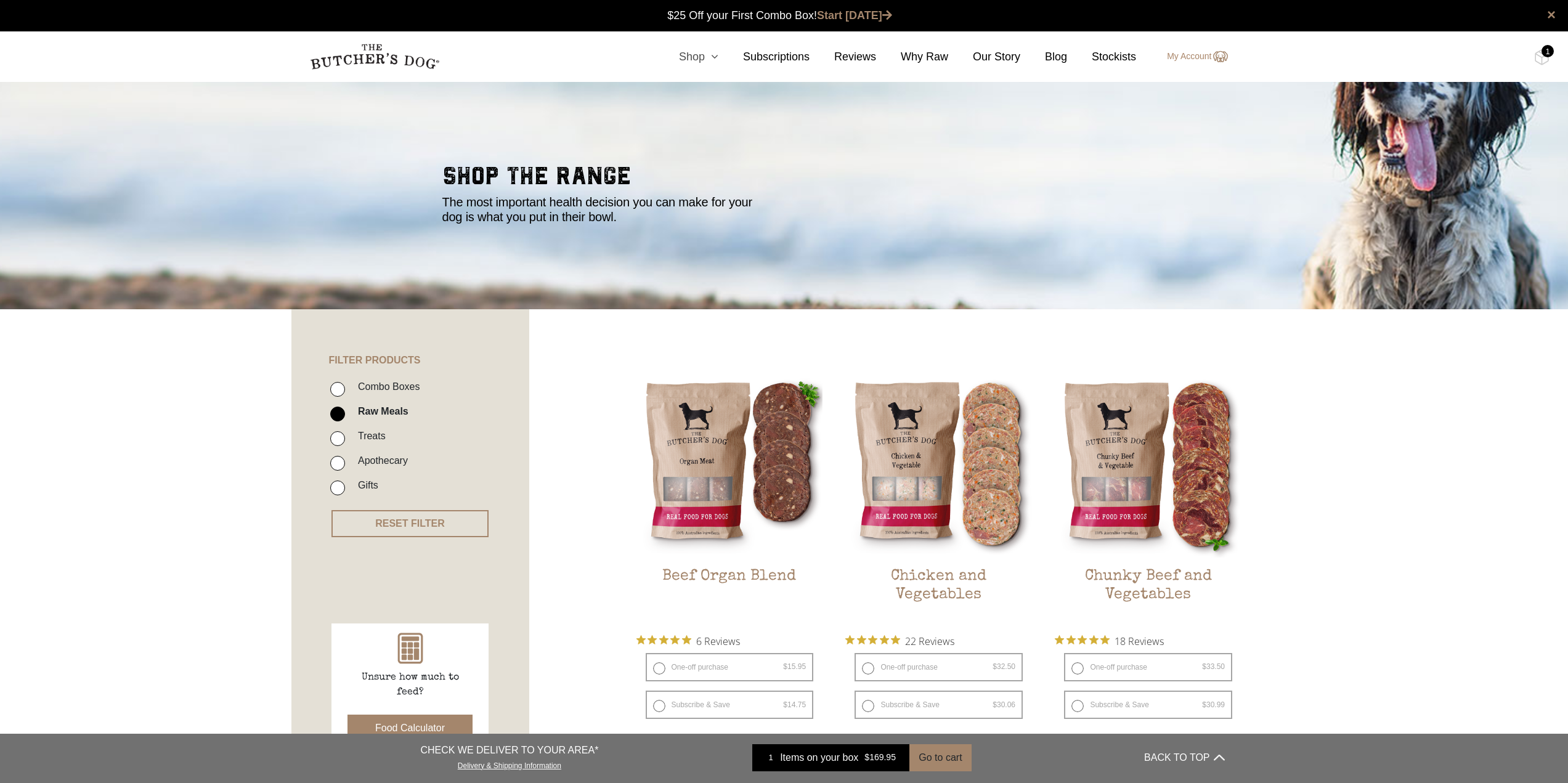
click at [717, 51] on icon at bounding box center [711, 56] width 14 height 11
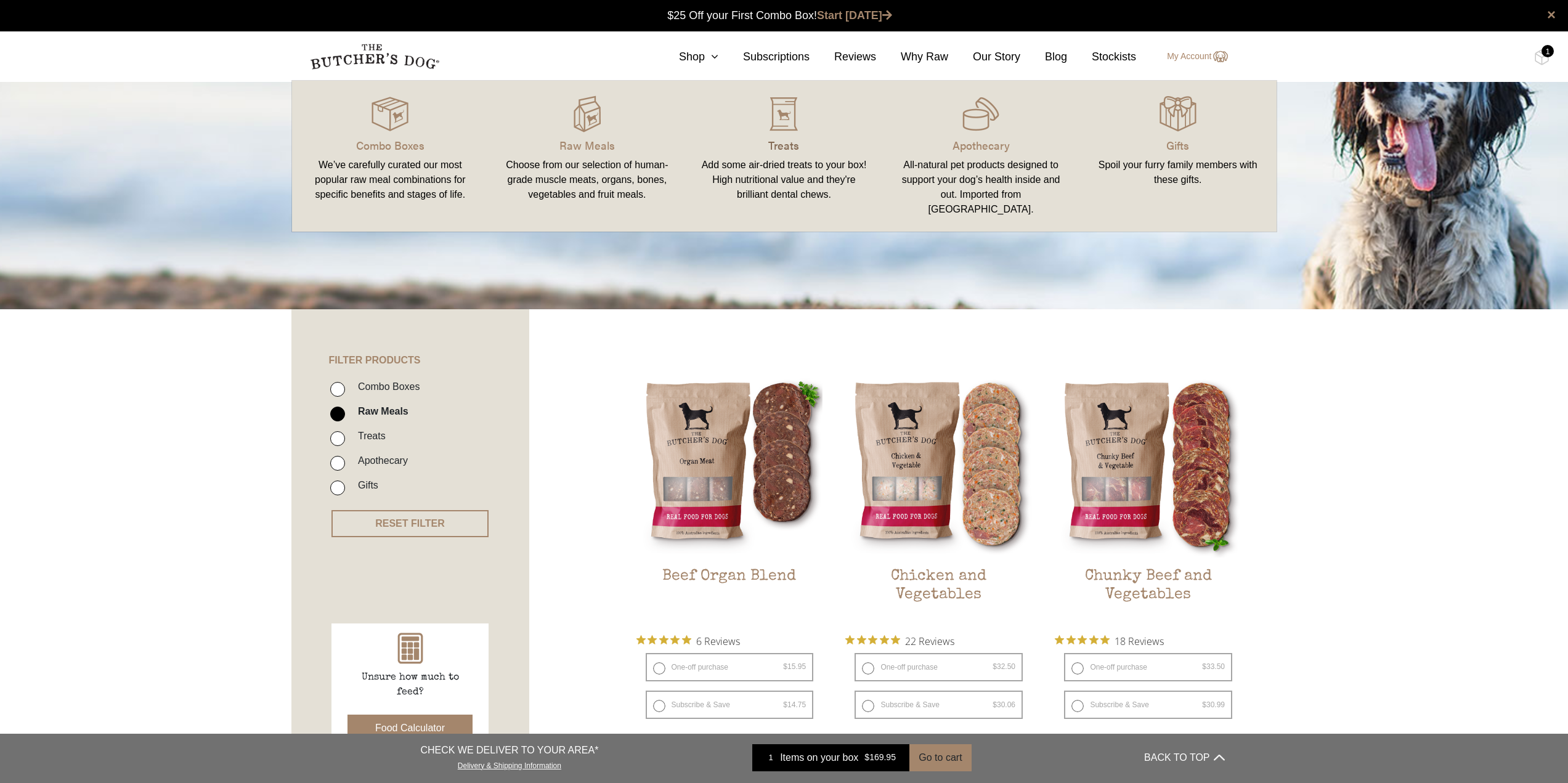
click at [800, 146] on p "Treats" at bounding box center [784, 145] width 168 height 17
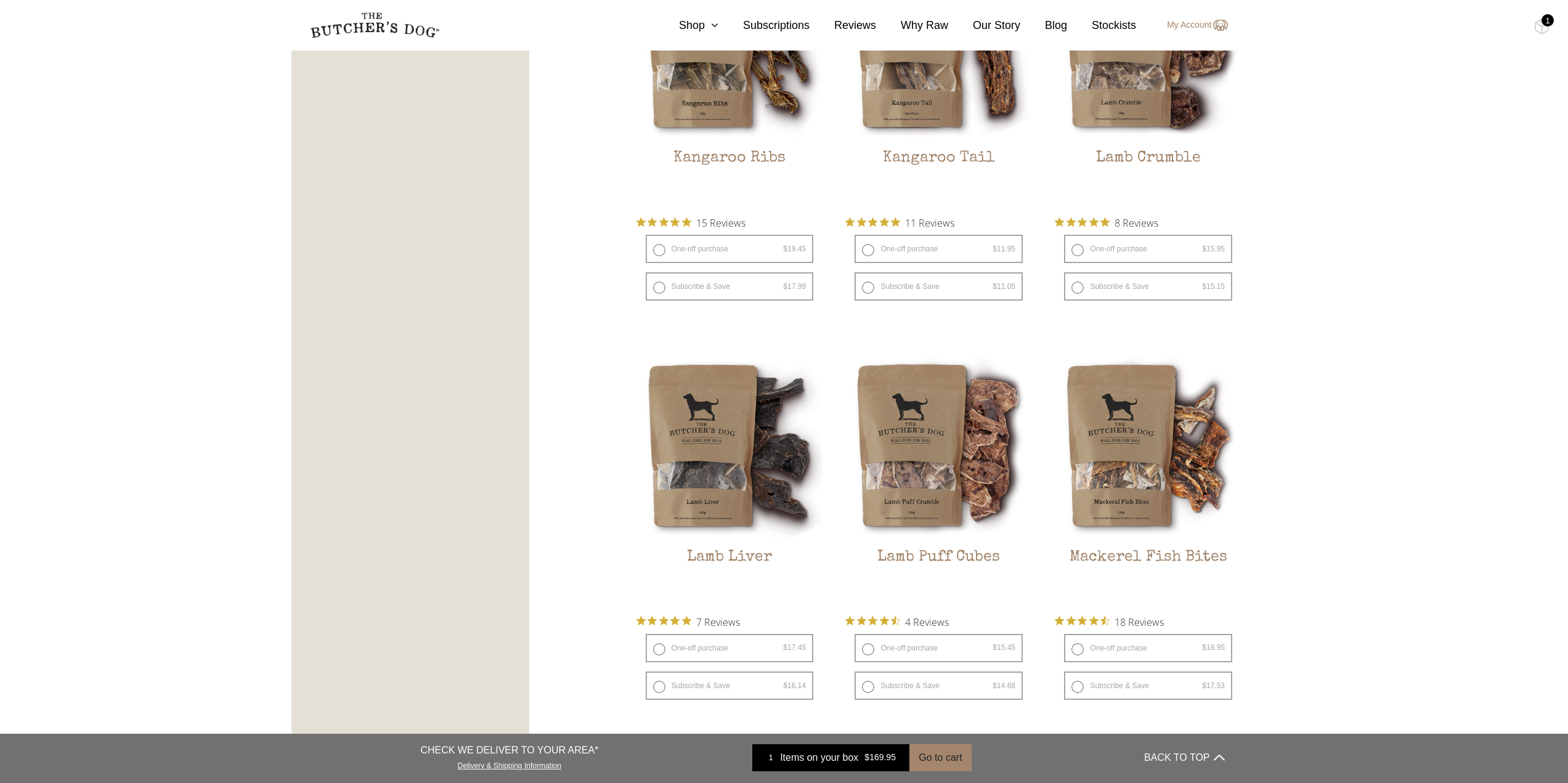
scroll to position [1047, 0]
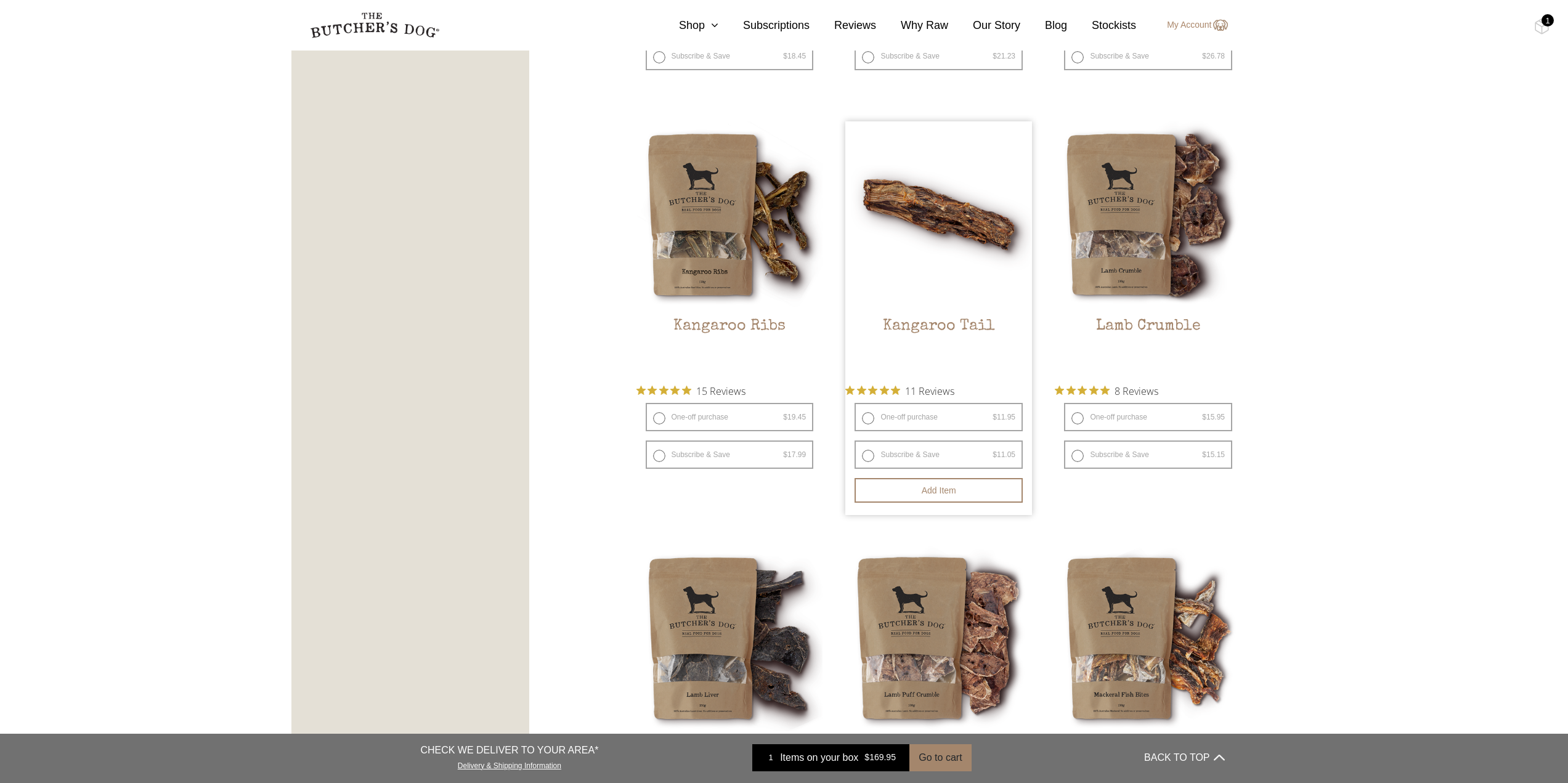
click at [935, 412] on label "One-off purchase $ 11.95 — or subscribe and save 7.5%" at bounding box center [938, 417] width 168 height 28
radio input "true"
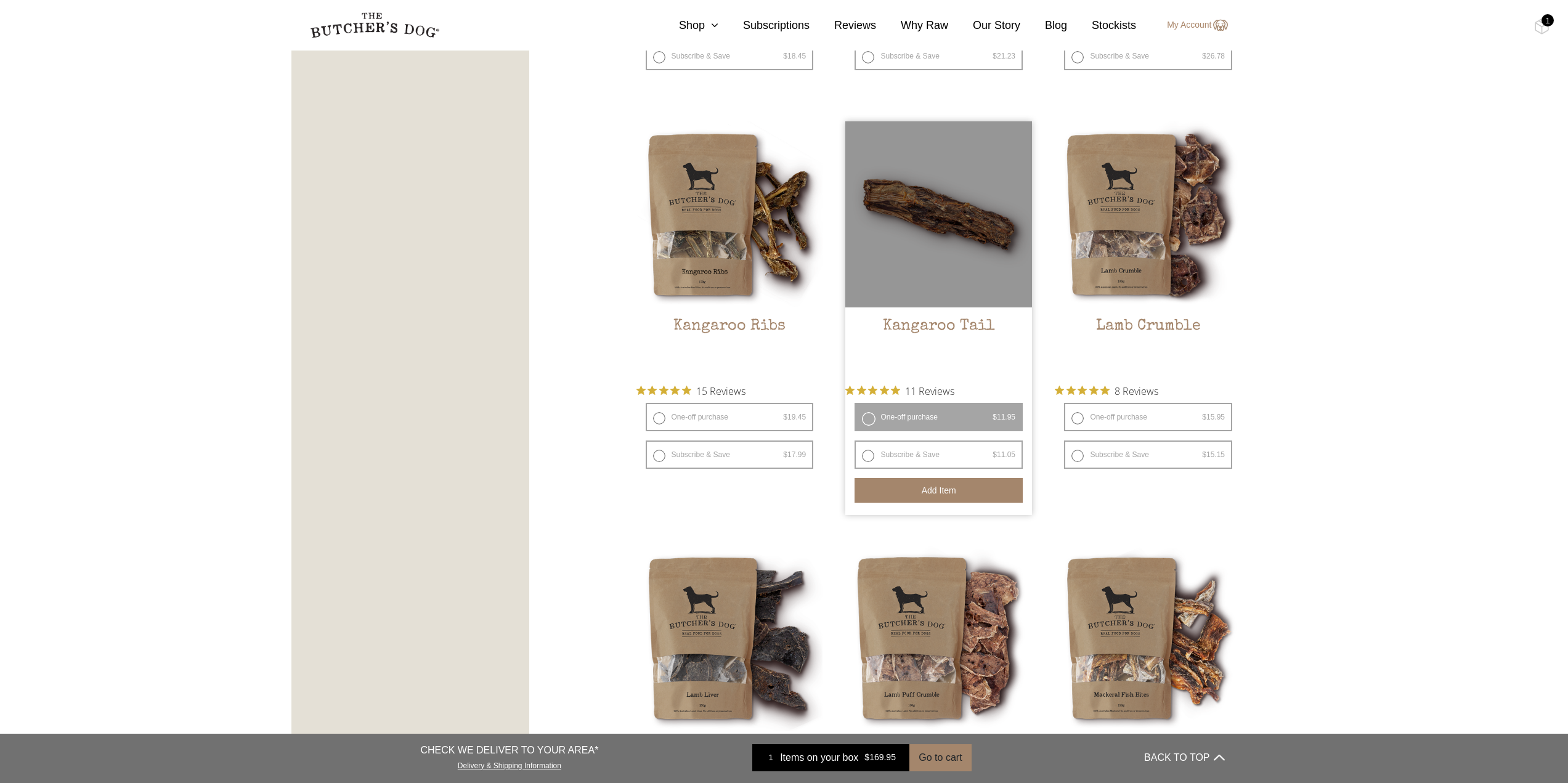
click at [940, 492] on button "Add item" at bounding box center [938, 490] width 168 height 25
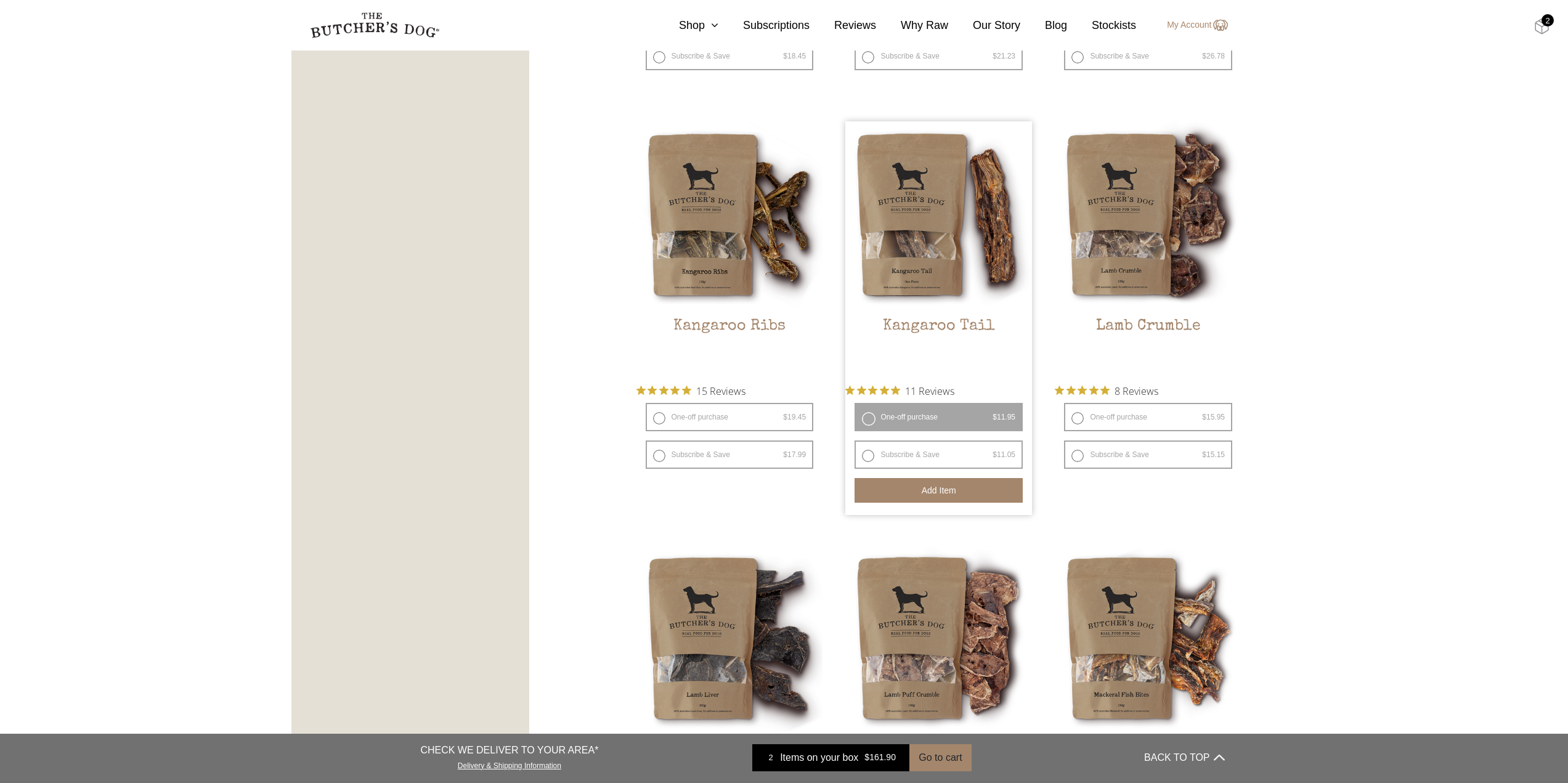
click at [1538, 28] on img at bounding box center [1542, 26] width 15 height 16
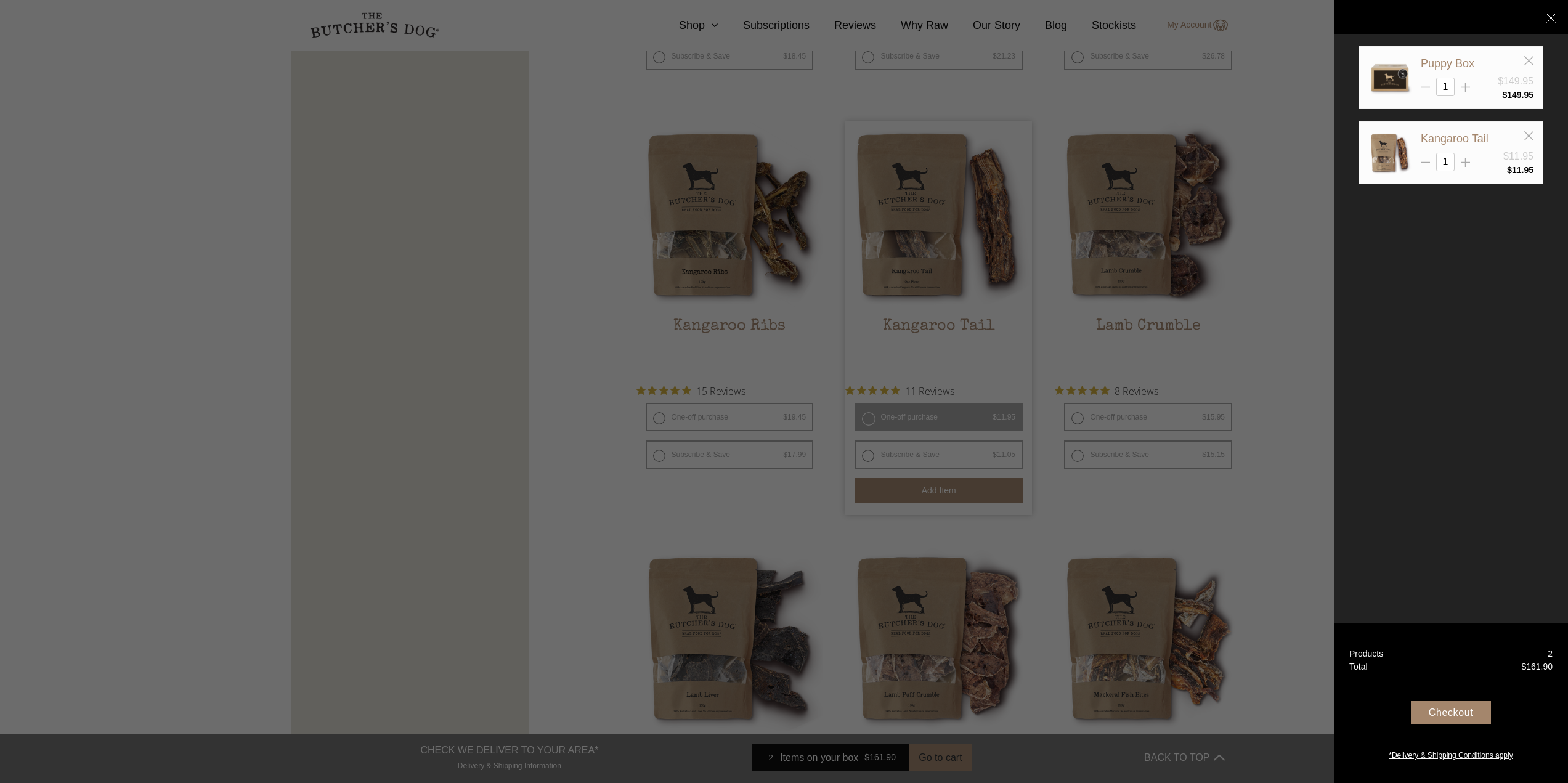
click at [1433, 709] on div "Checkout" at bounding box center [1451, 713] width 80 height 23
